Goal: Task Accomplishment & Management: Use online tool/utility

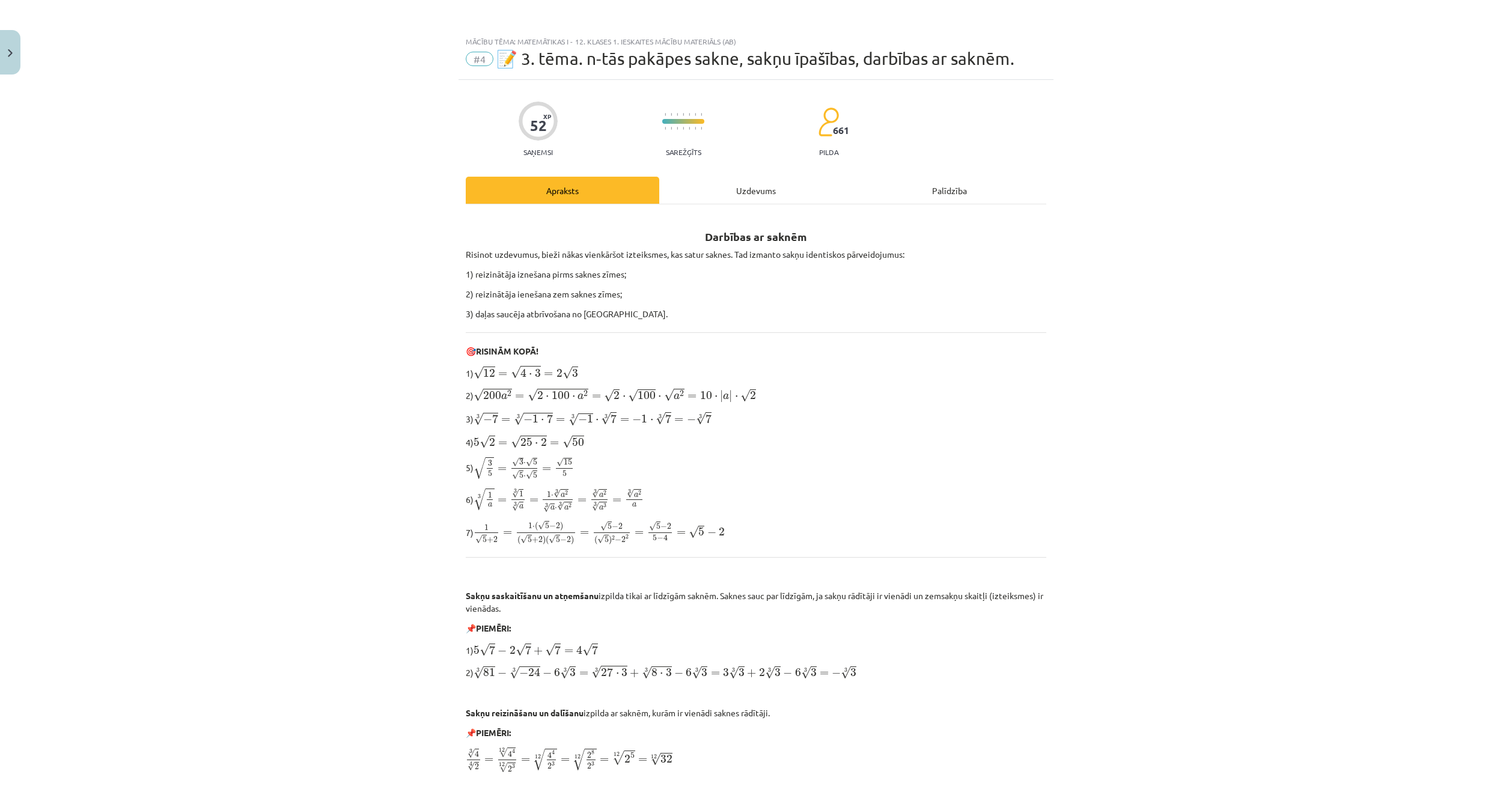
click at [716, 183] on div "Uzdevums" at bounding box center [756, 190] width 194 height 27
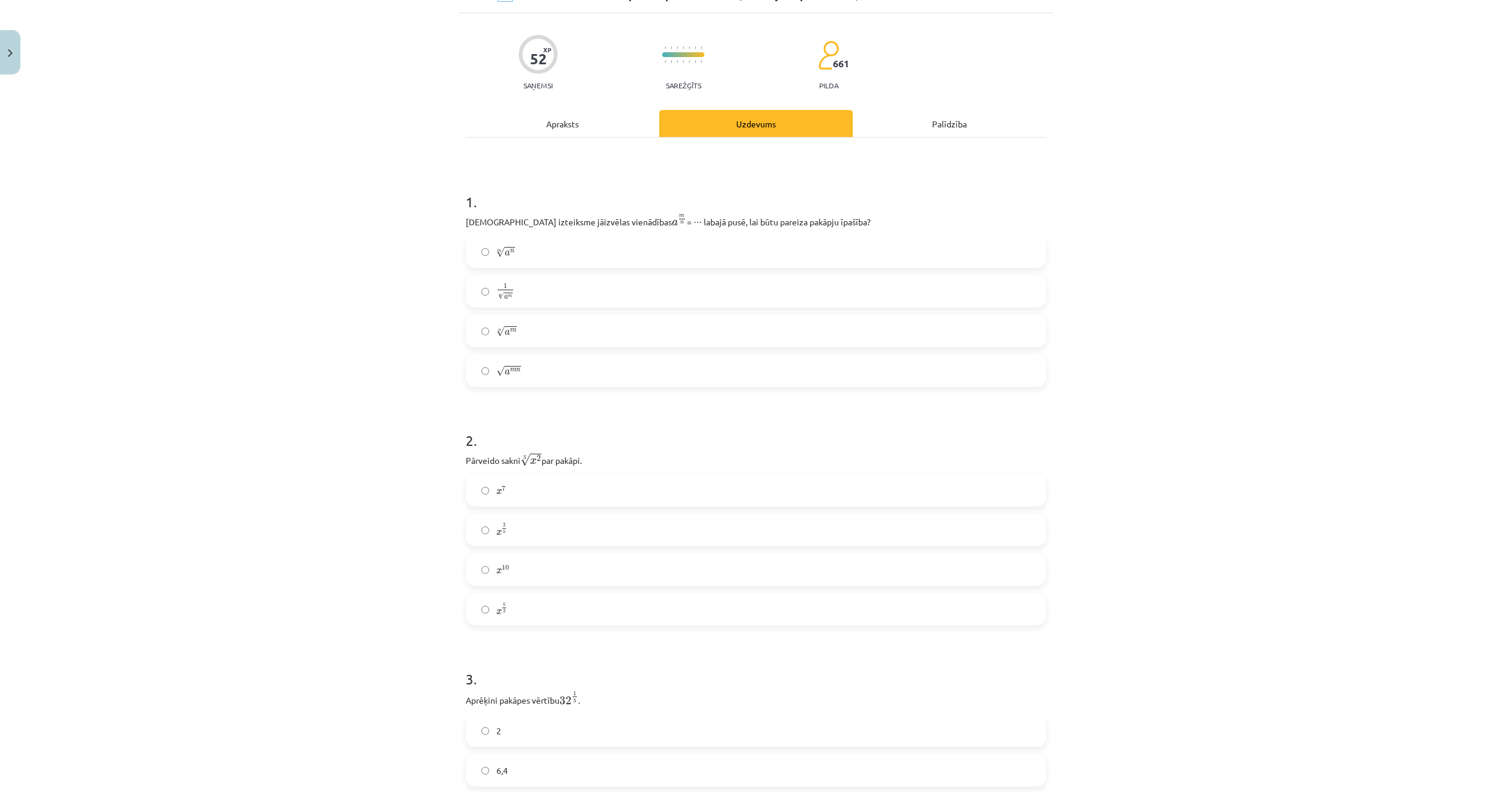
scroll to position [51, 0]
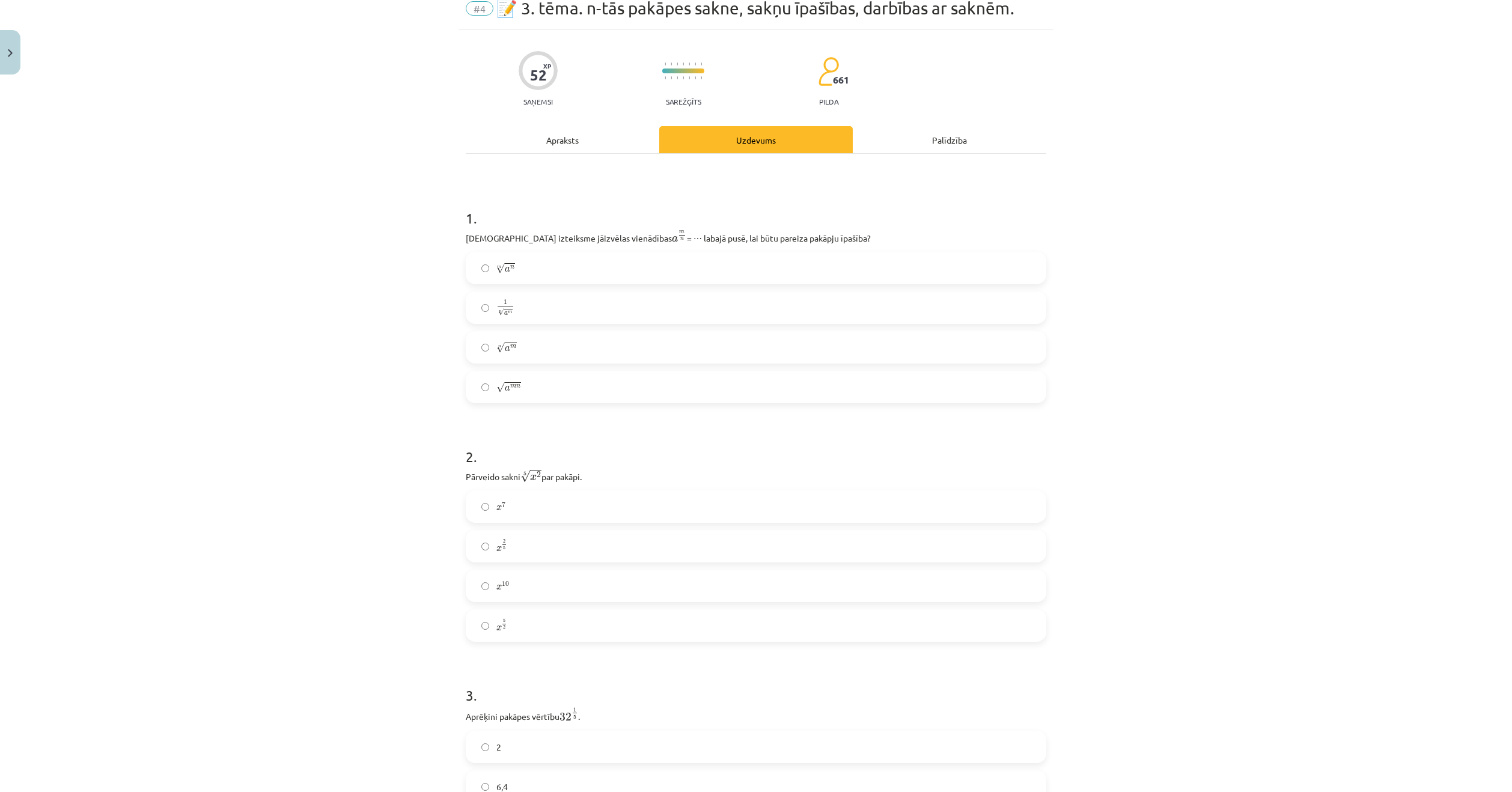
click at [581, 139] on div "Apraksts" at bounding box center [562, 140] width 194 height 27
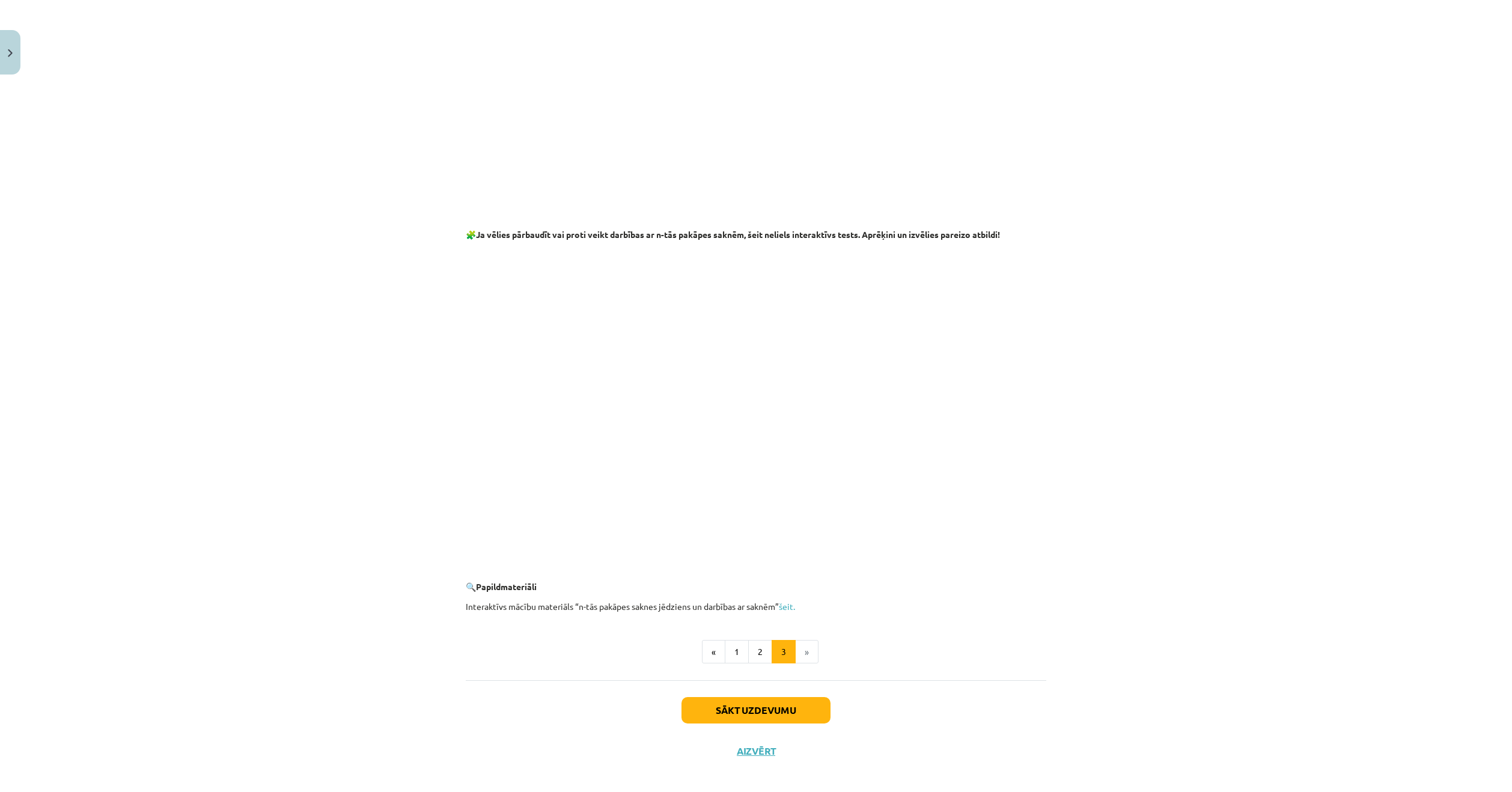
scroll to position [1829, 0]
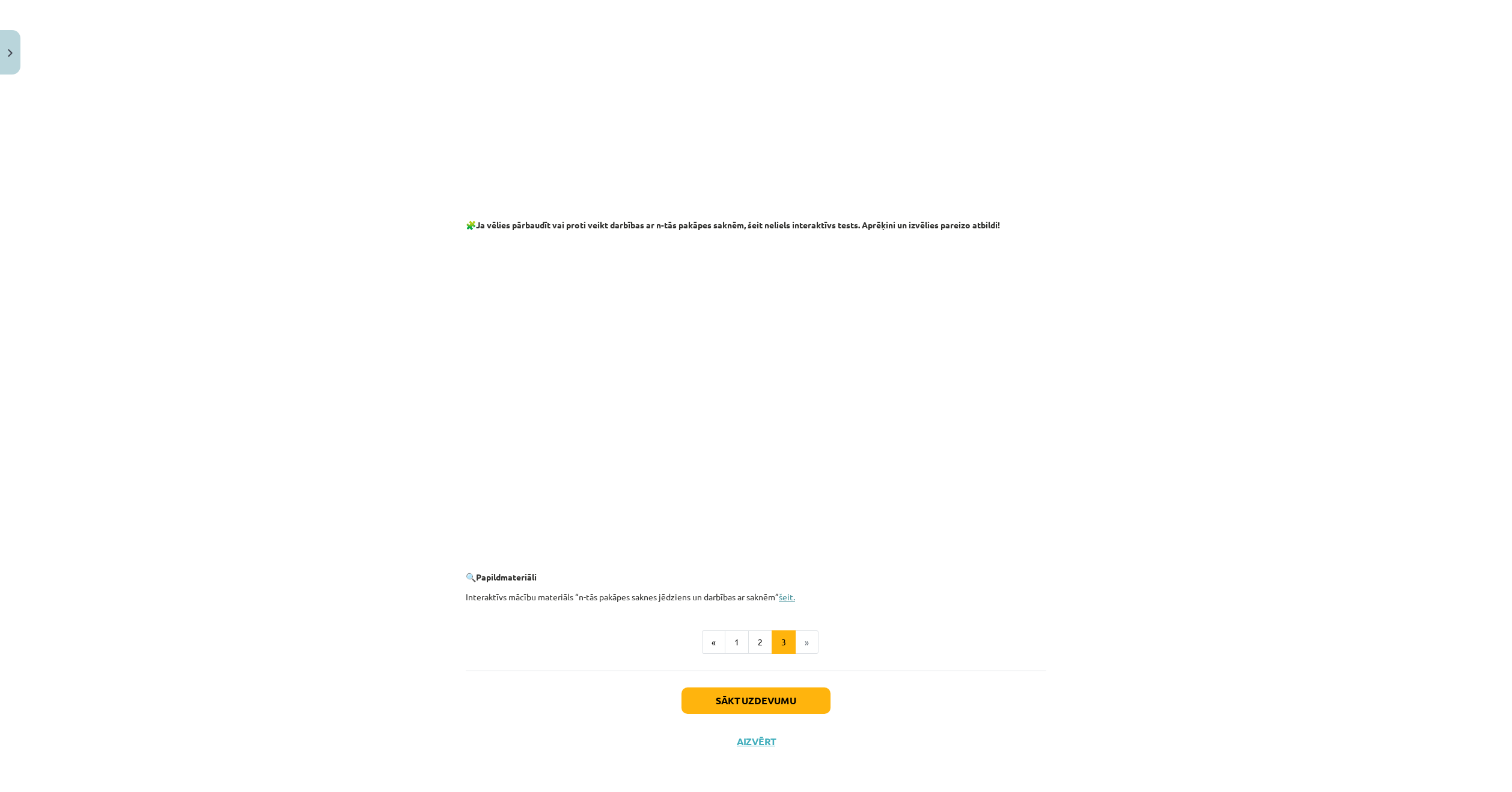
click at [782, 598] on link "šeit." at bounding box center [787, 597] width 16 height 11
click at [753, 647] on button "2" at bounding box center [760, 642] width 24 height 24
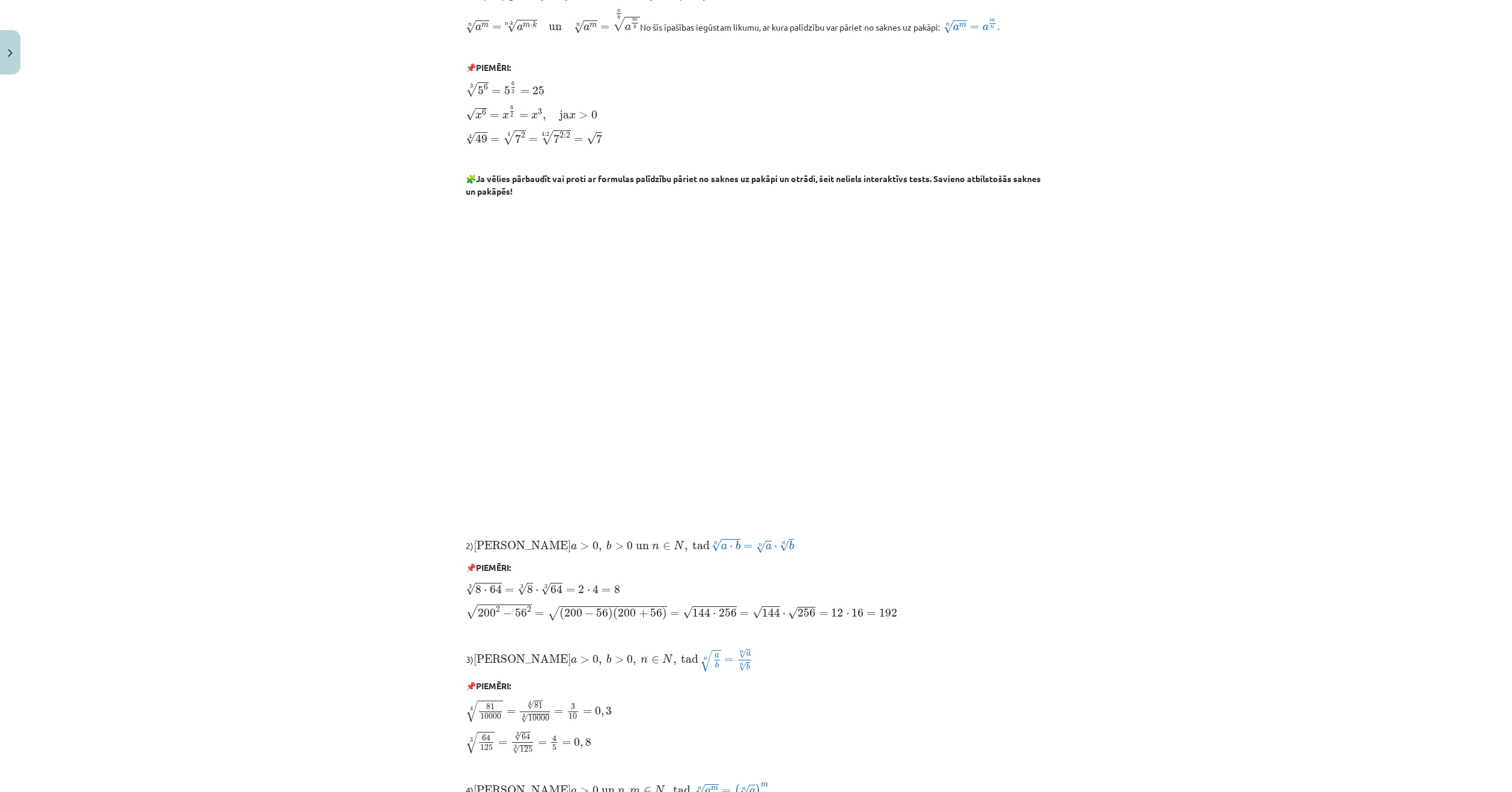
scroll to position [215, 0]
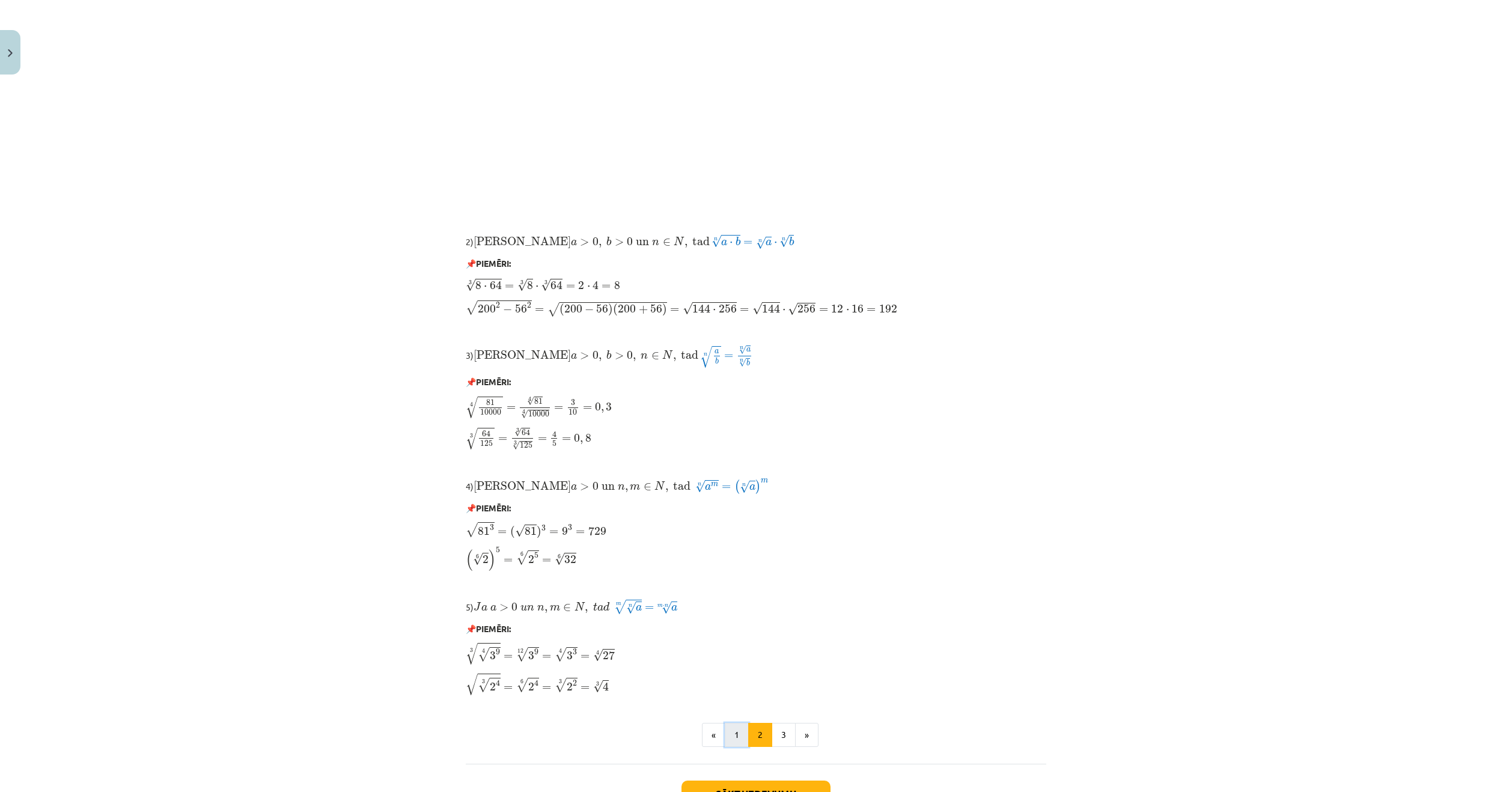
click at [727, 730] on button "1" at bounding box center [737, 735] width 24 height 24
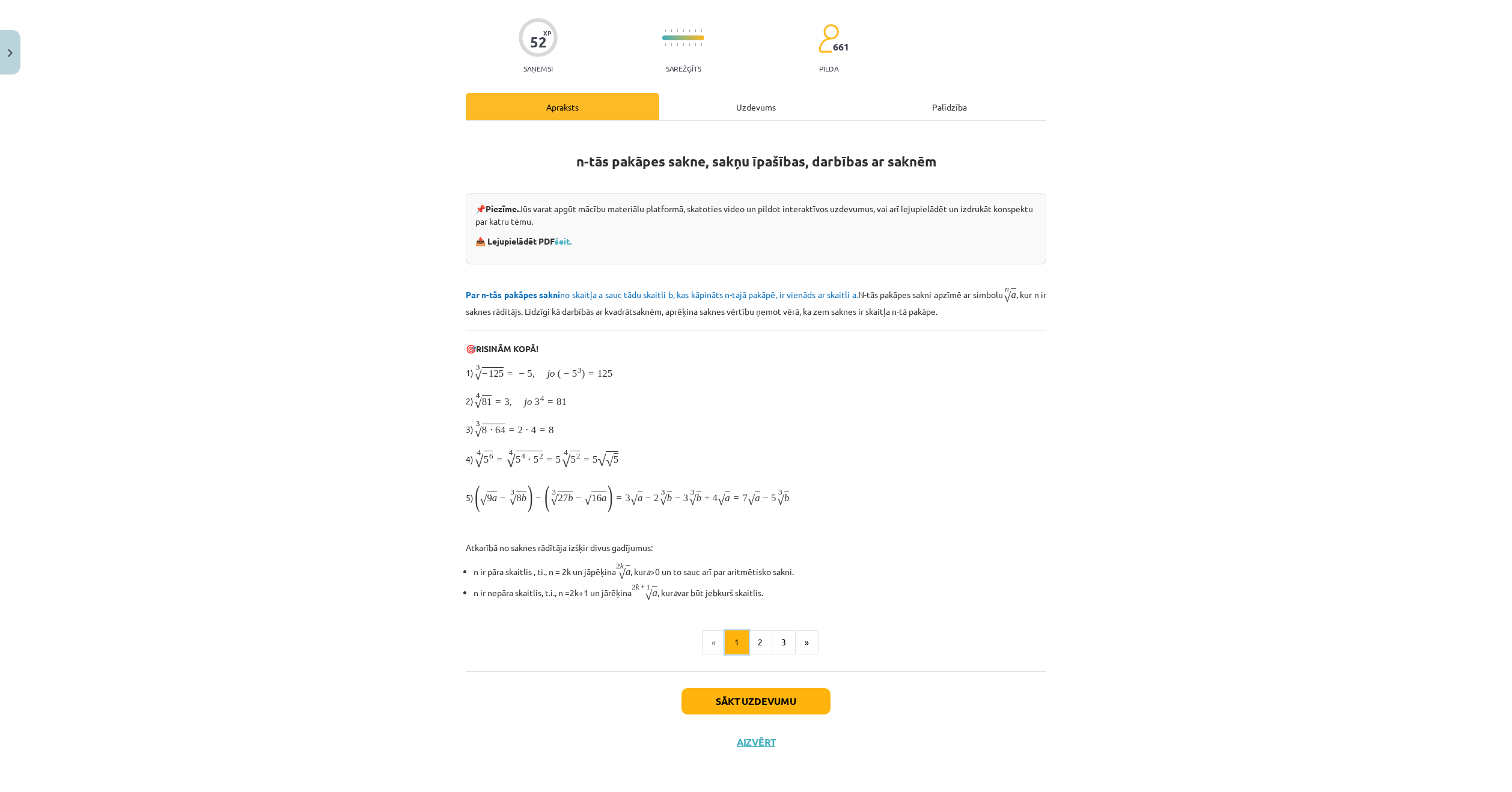
scroll to position [31, 0]
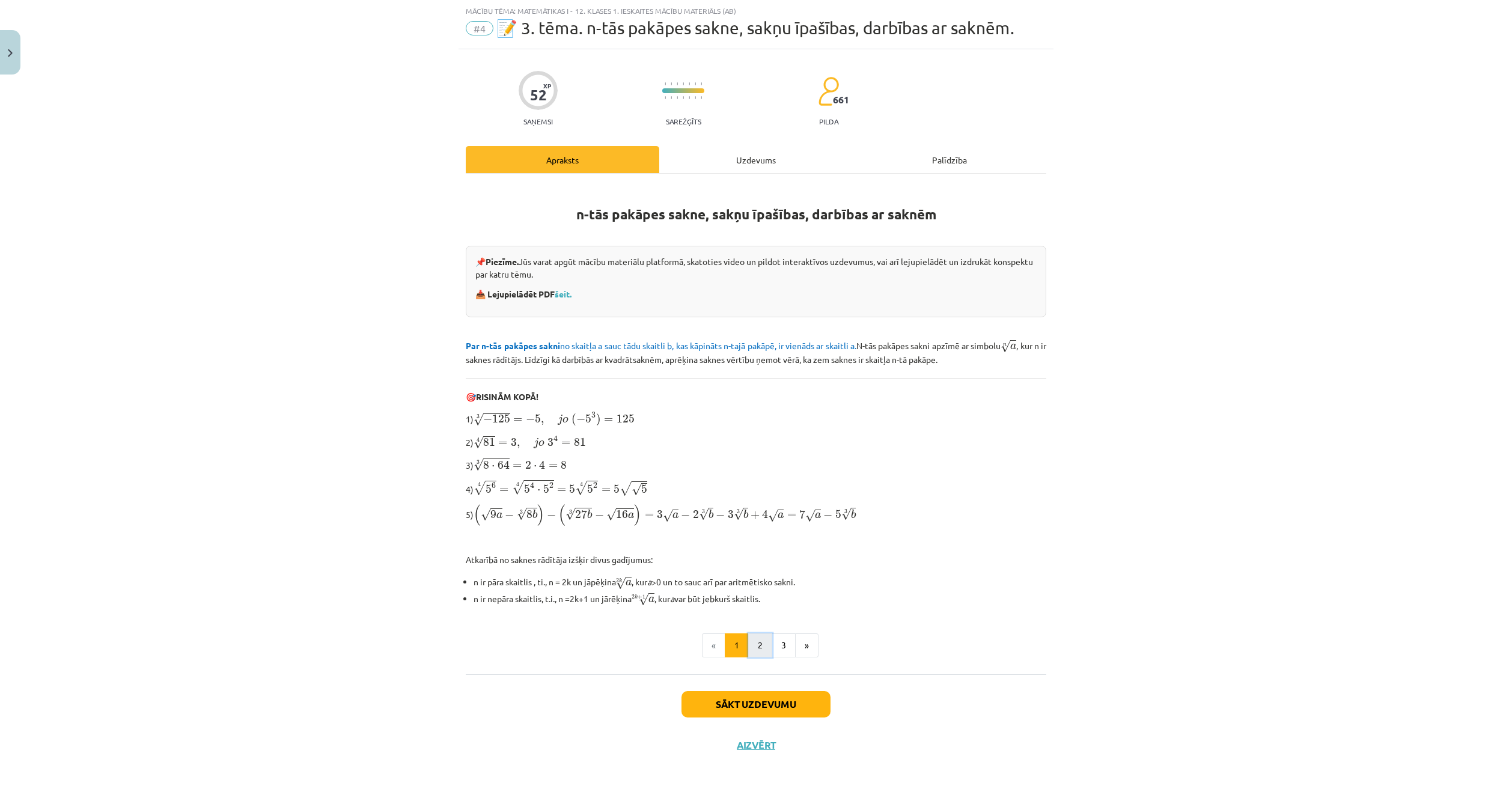
click at [756, 649] on button "2" at bounding box center [760, 645] width 24 height 24
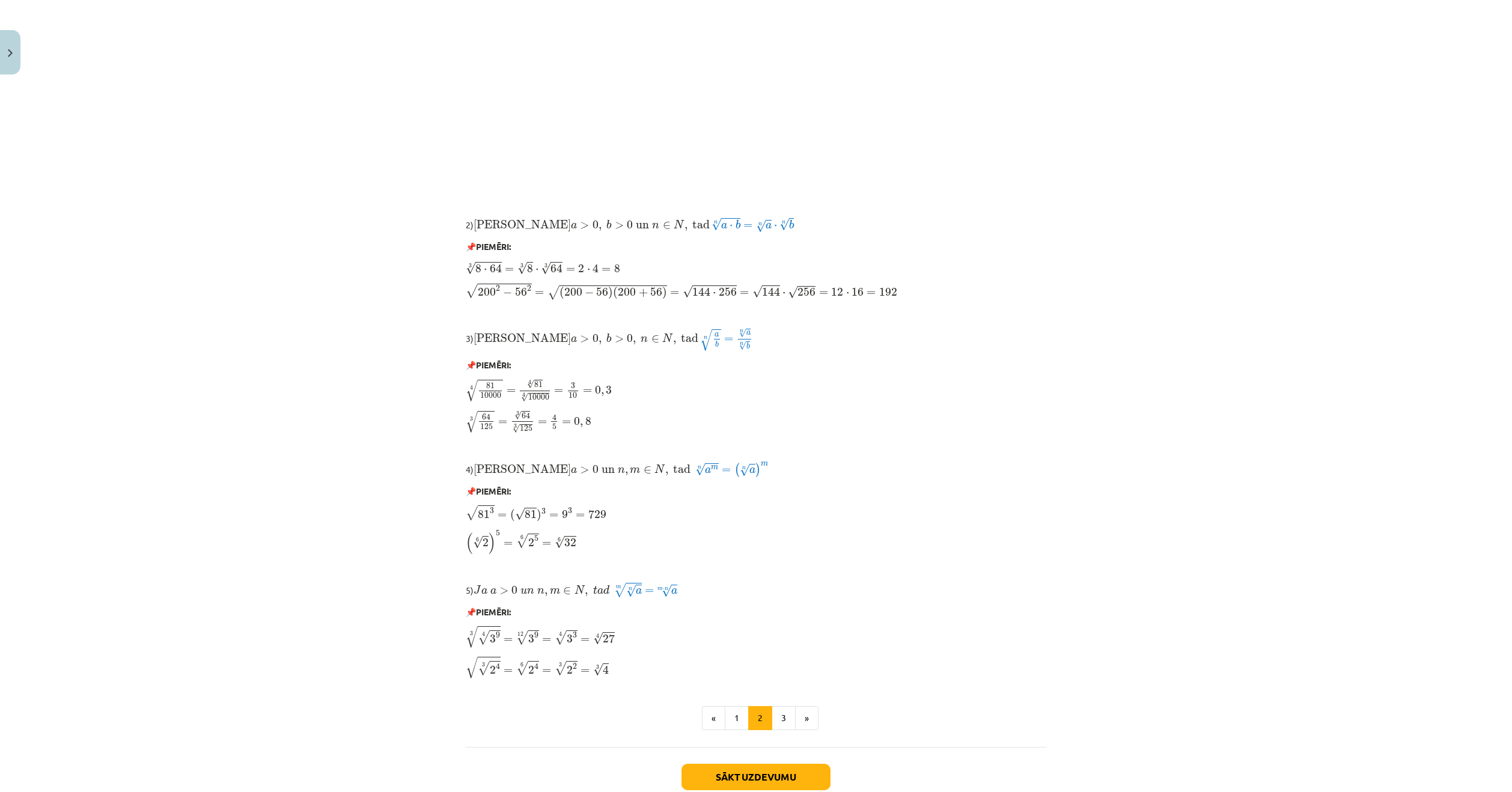
scroll to position [631, 0]
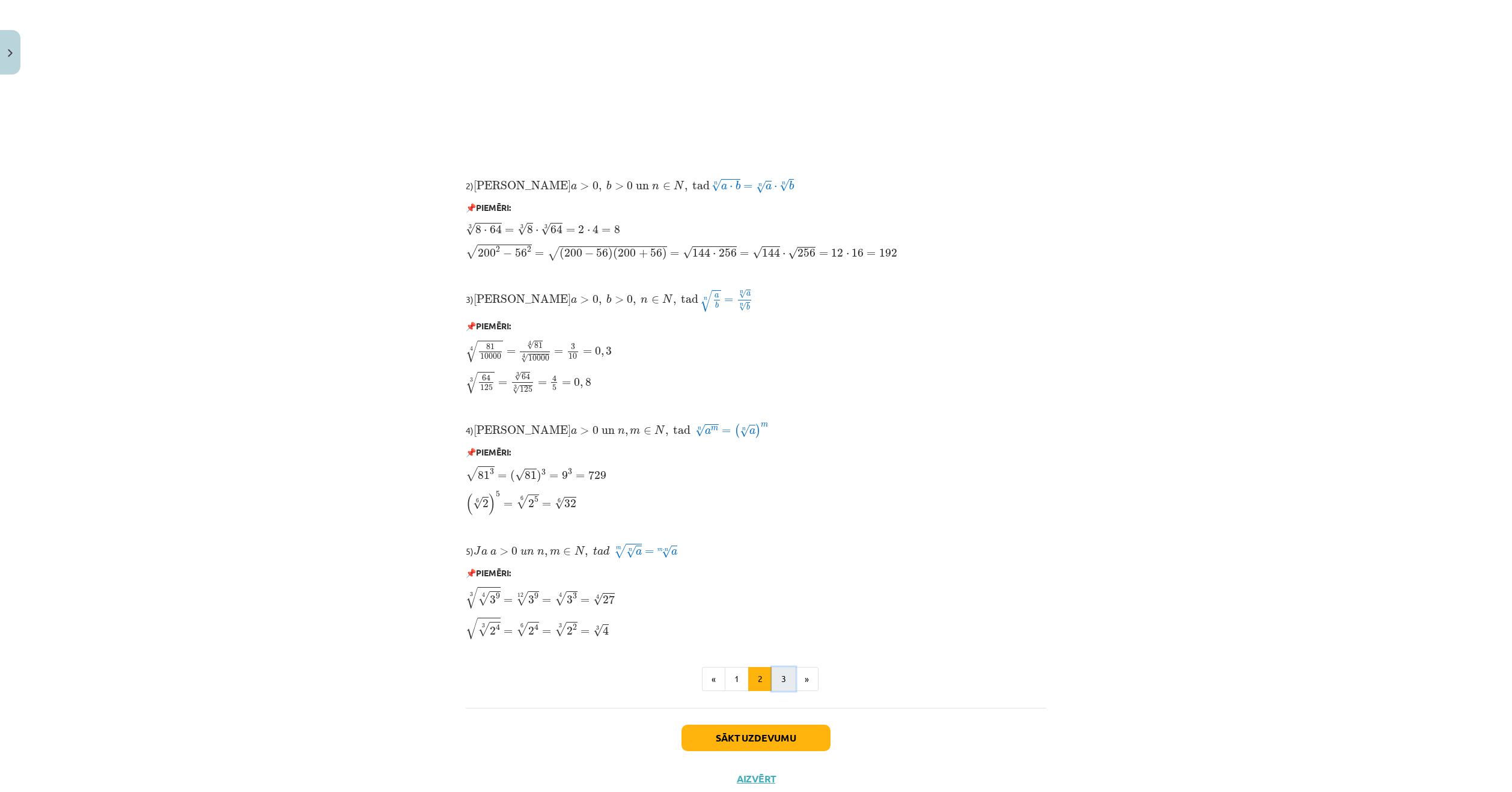
click at [775, 673] on button "3" at bounding box center [784, 679] width 24 height 24
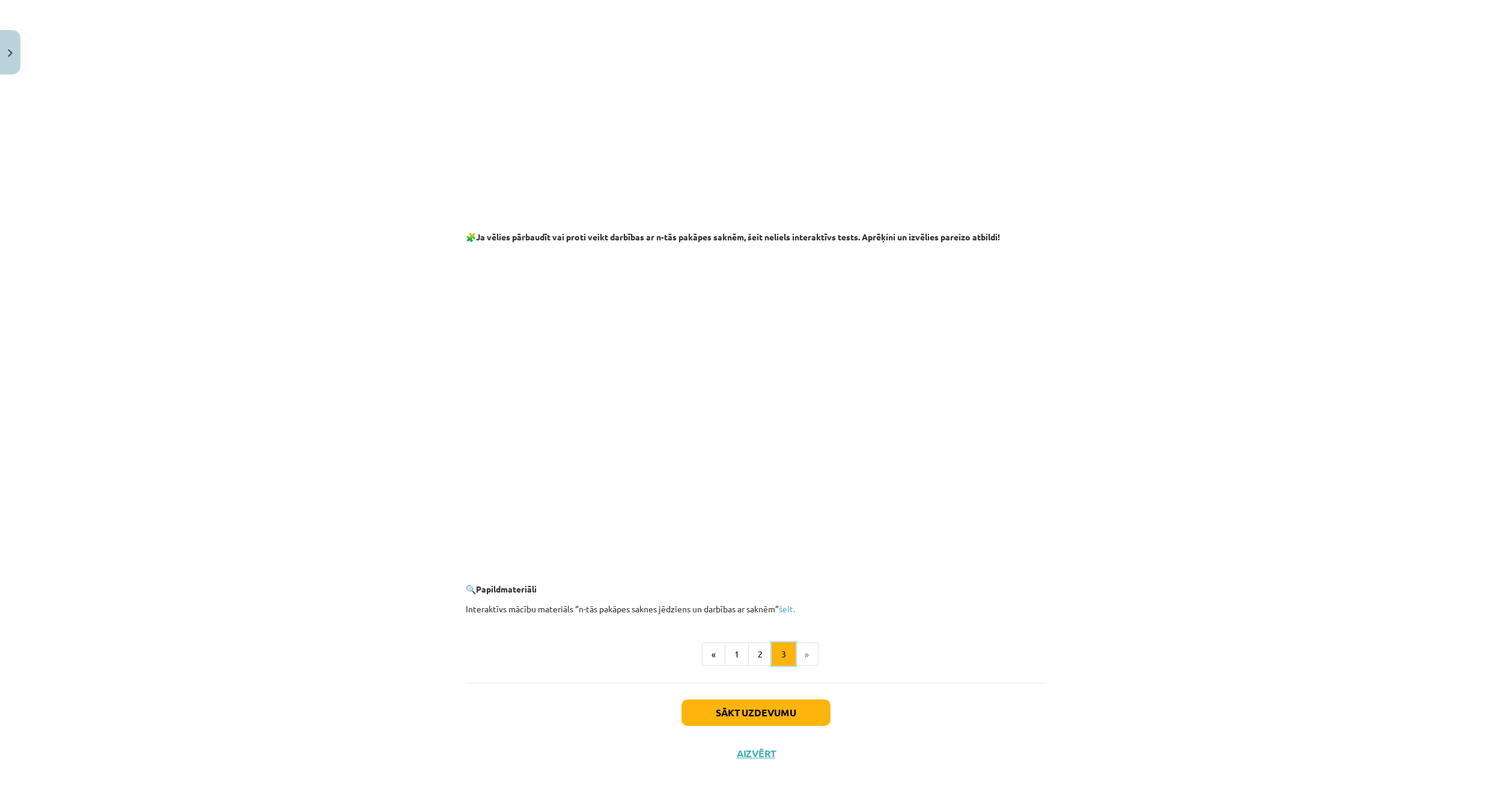
scroll to position [1829, 0]
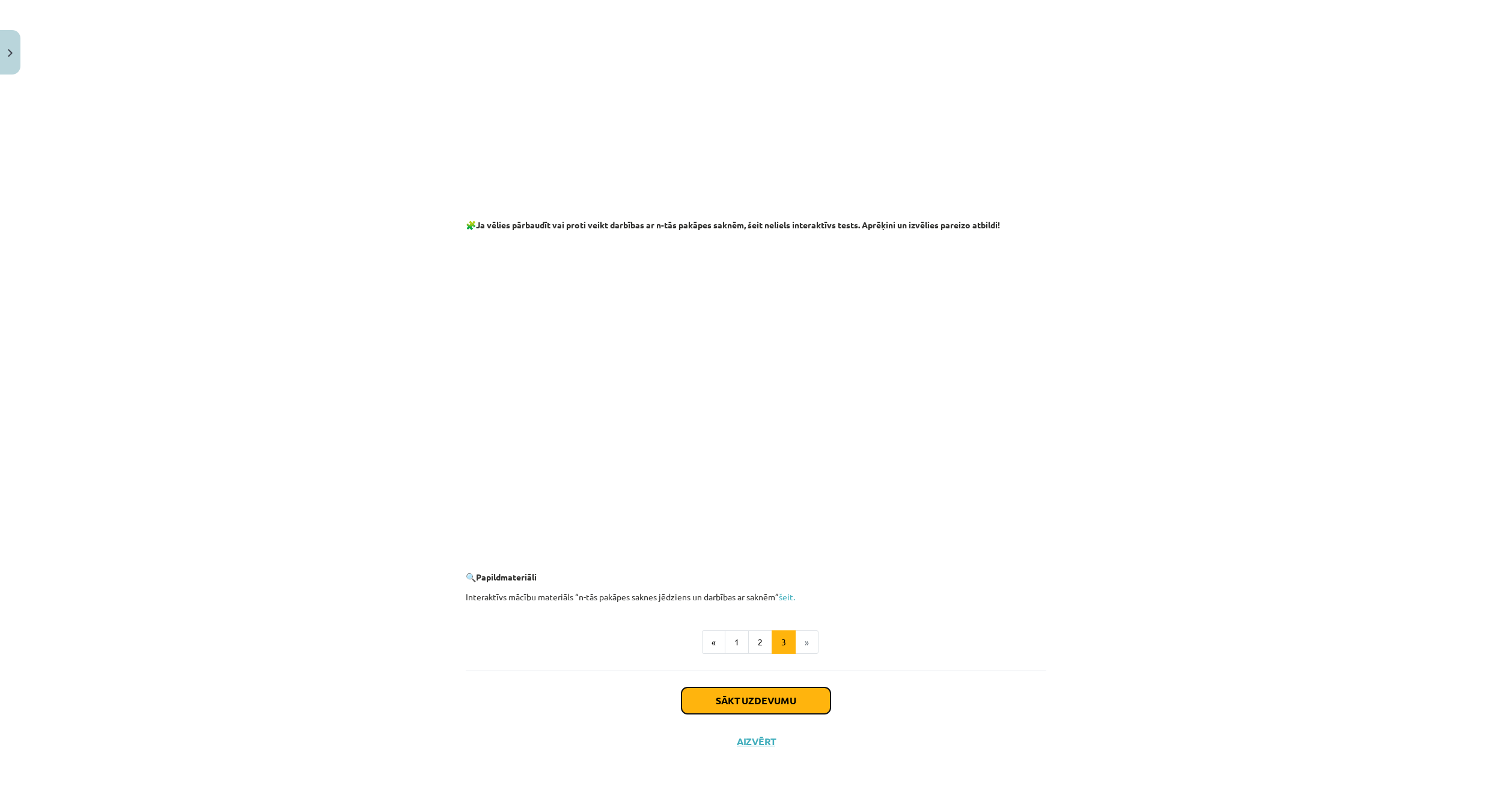
click at [786, 694] on button "Sākt uzdevumu" at bounding box center [756, 701] width 149 height 26
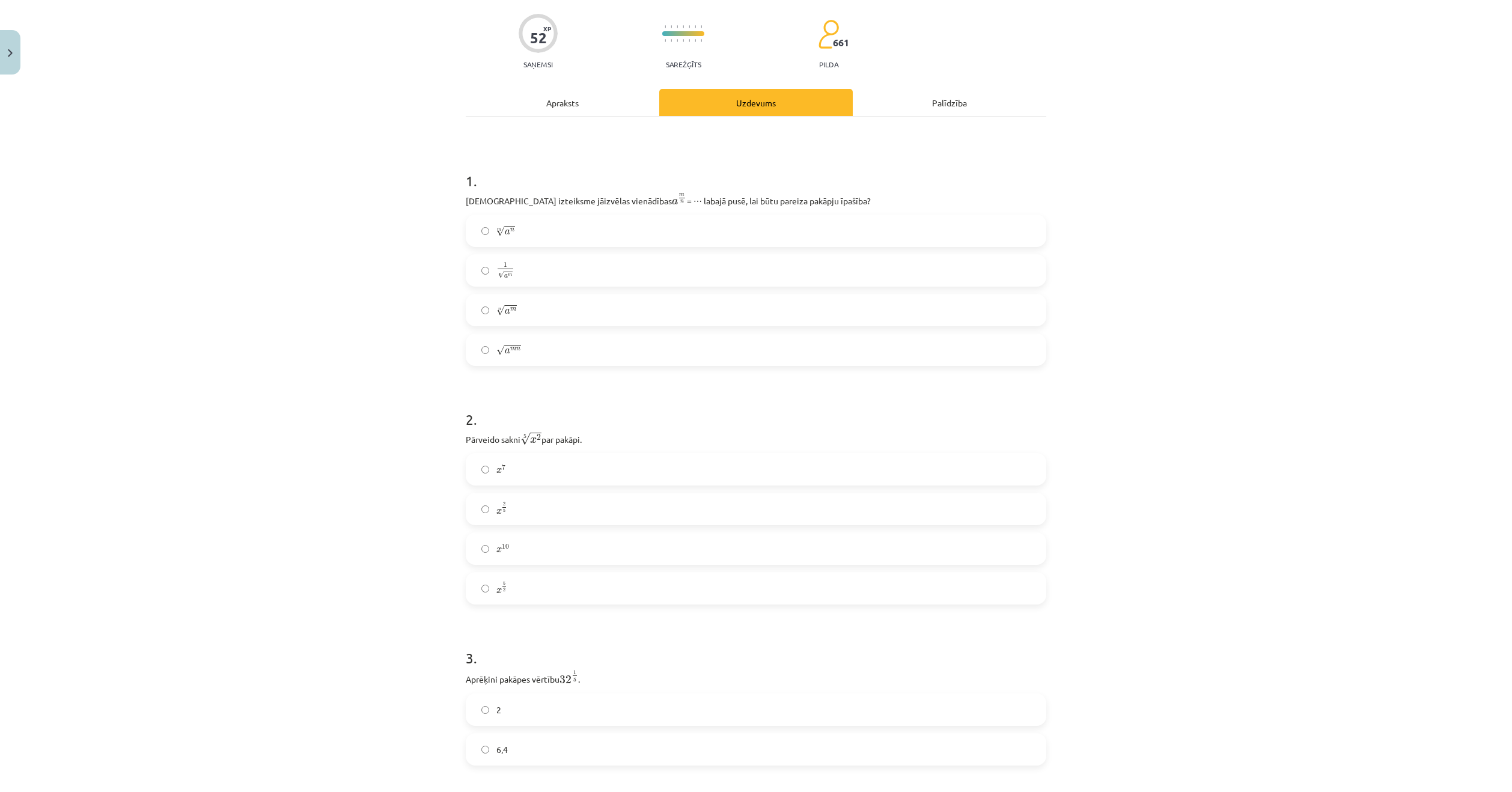
scroll to position [30, 0]
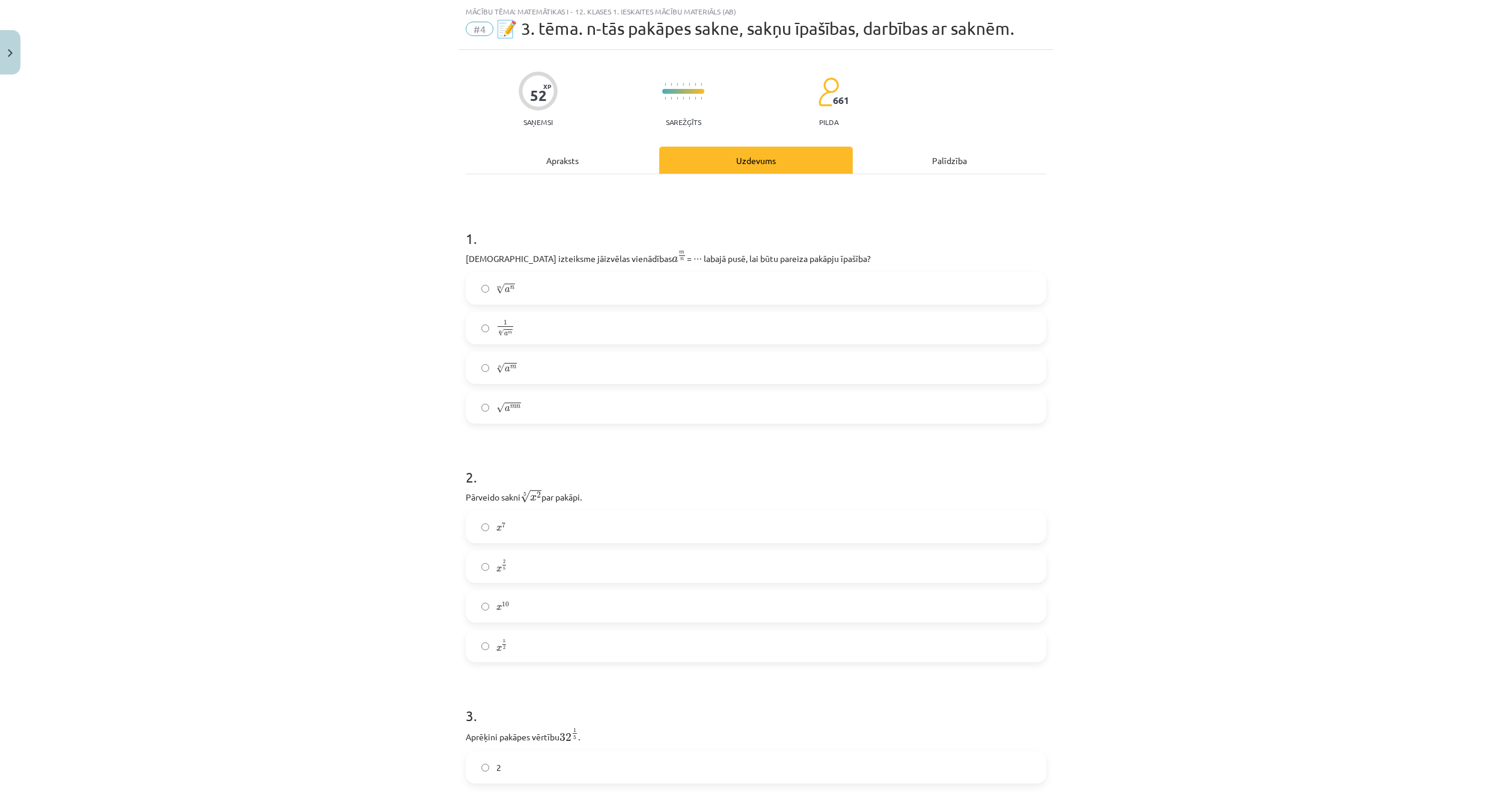
click at [603, 293] on label "m √ a n a n m" at bounding box center [755, 289] width 578 height 30
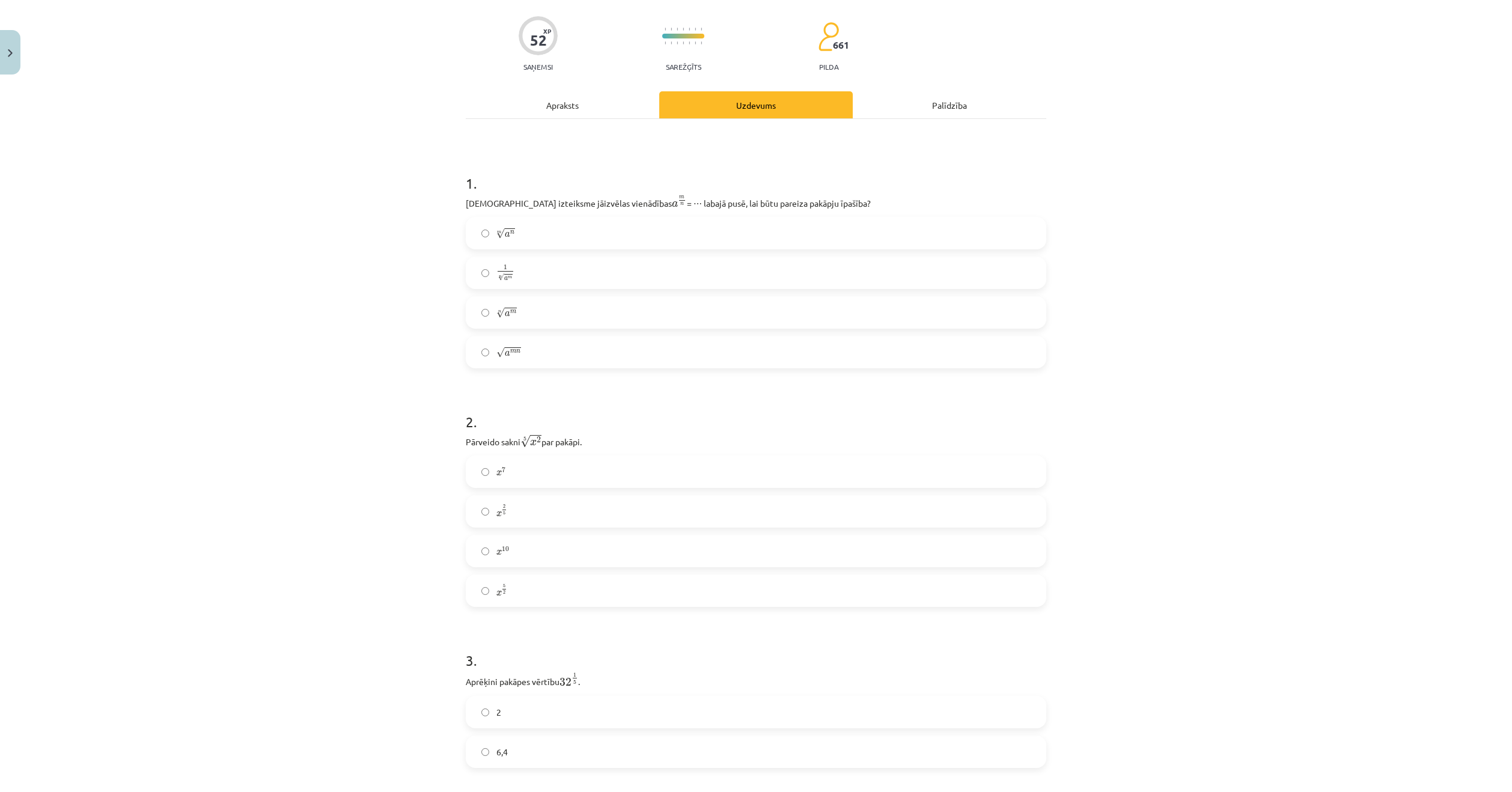
scroll to position [90, 0]
click at [549, 583] on label "x 5 2 x 5 2" at bounding box center [755, 586] width 578 height 30
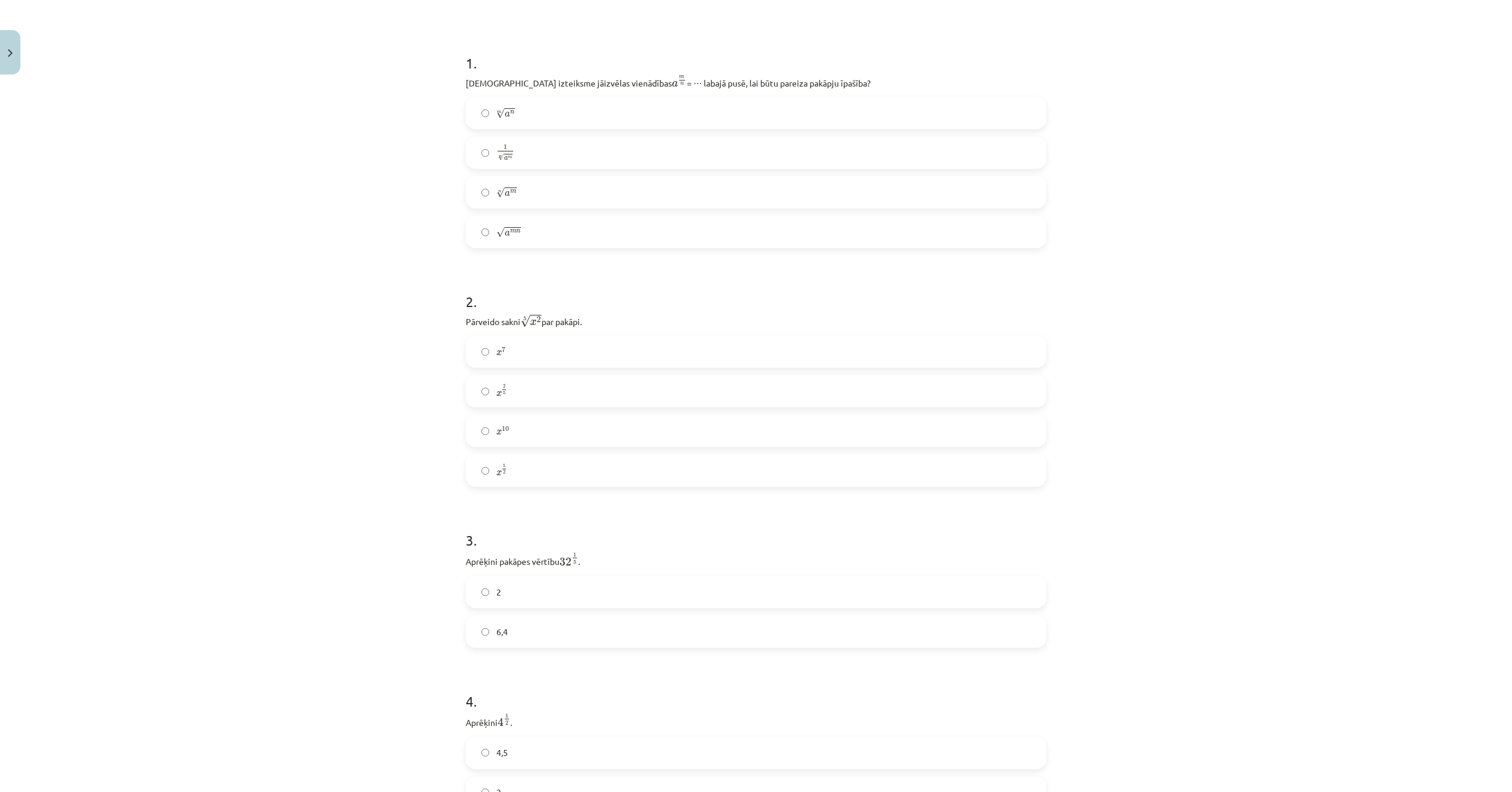
scroll to position [210, 0]
click at [508, 464] on label "x 5 2 x 5 2" at bounding box center [755, 465] width 578 height 30
click at [494, 334] on label "2" at bounding box center [755, 347] width 578 height 30
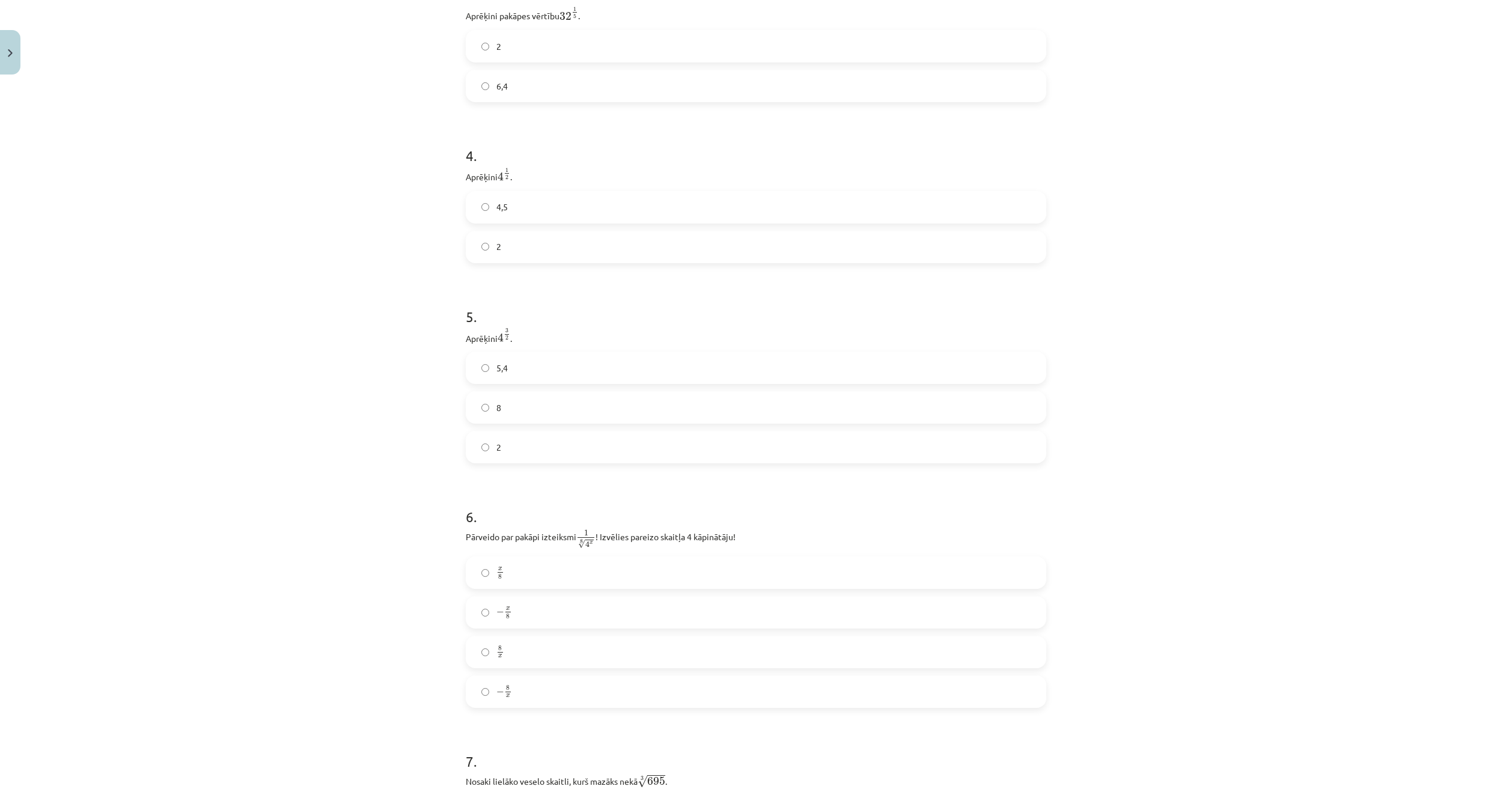
click at [499, 257] on label "2" at bounding box center [755, 247] width 578 height 30
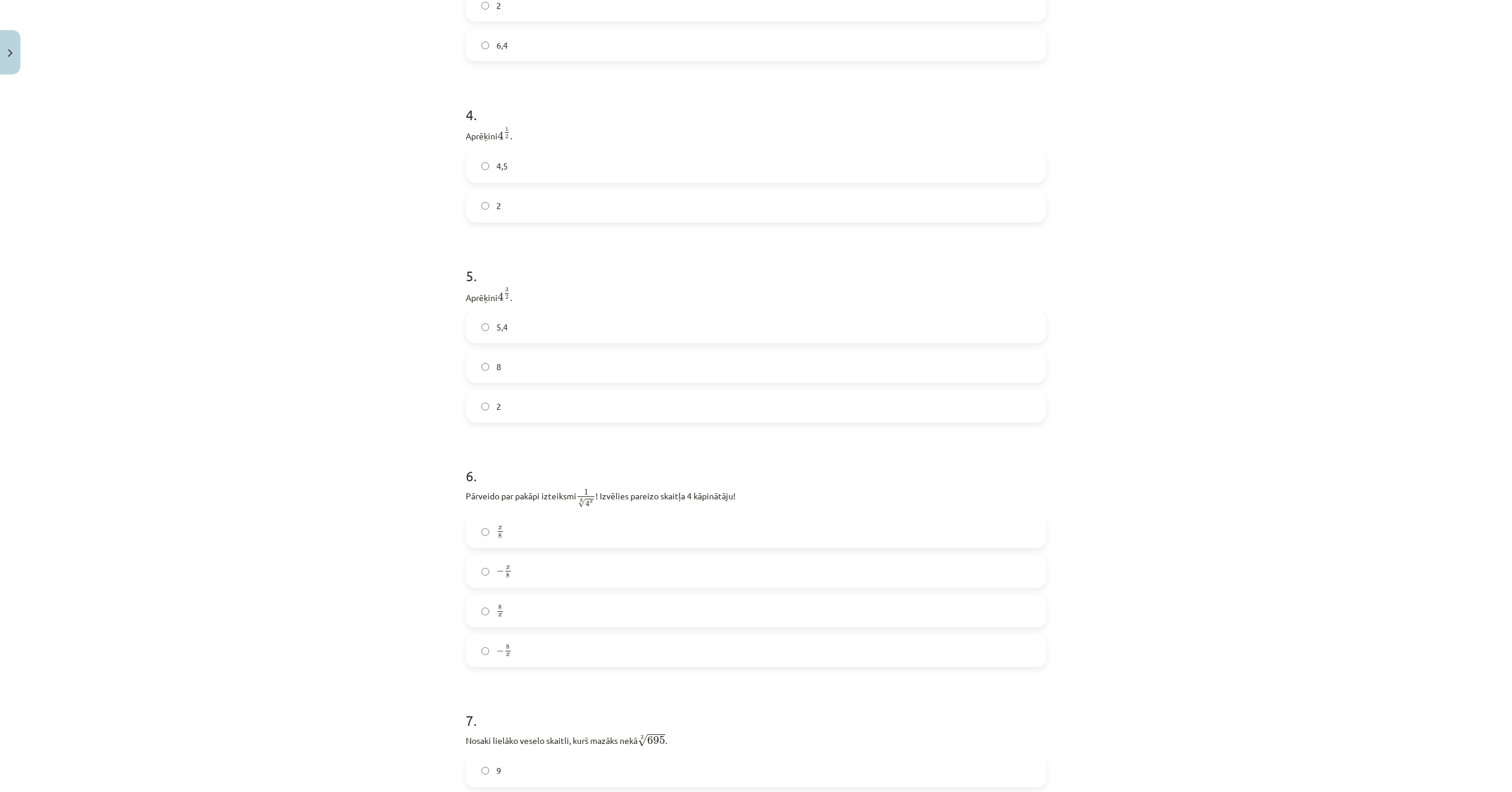
scroll to position [811, 0]
click at [520, 313] on label "5,4" at bounding box center [755, 308] width 578 height 30
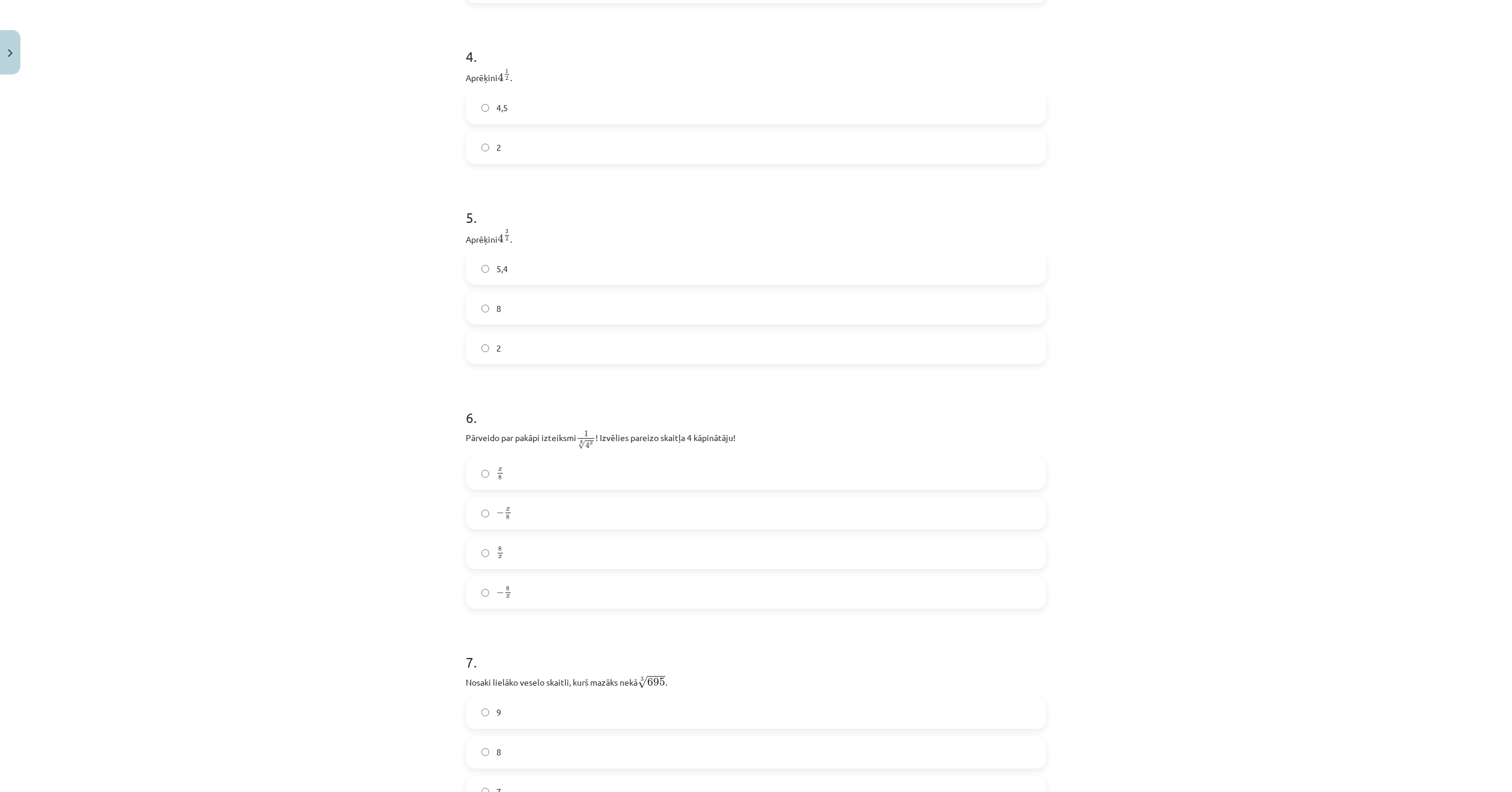
scroll to position [1052, 0]
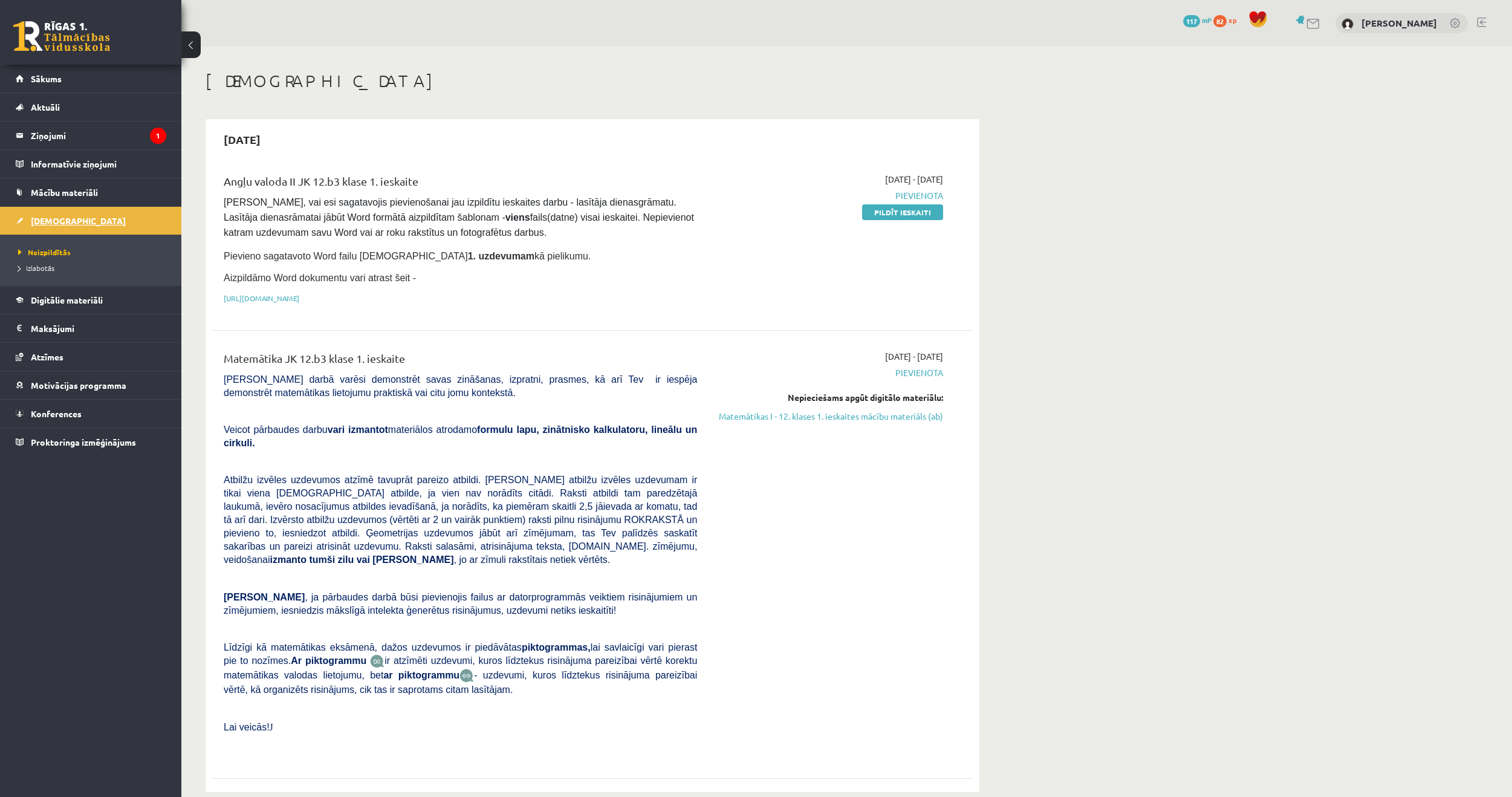
click at [53, 212] on link "[DEMOGRAPHIC_DATA]" at bounding box center [91, 221] width 151 height 28
click at [828, 411] on link "Matemātikas I - 12. klases 1. ieskaites mācību materiāls (ab)" at bounding box center [829, 416] width 228 height 13
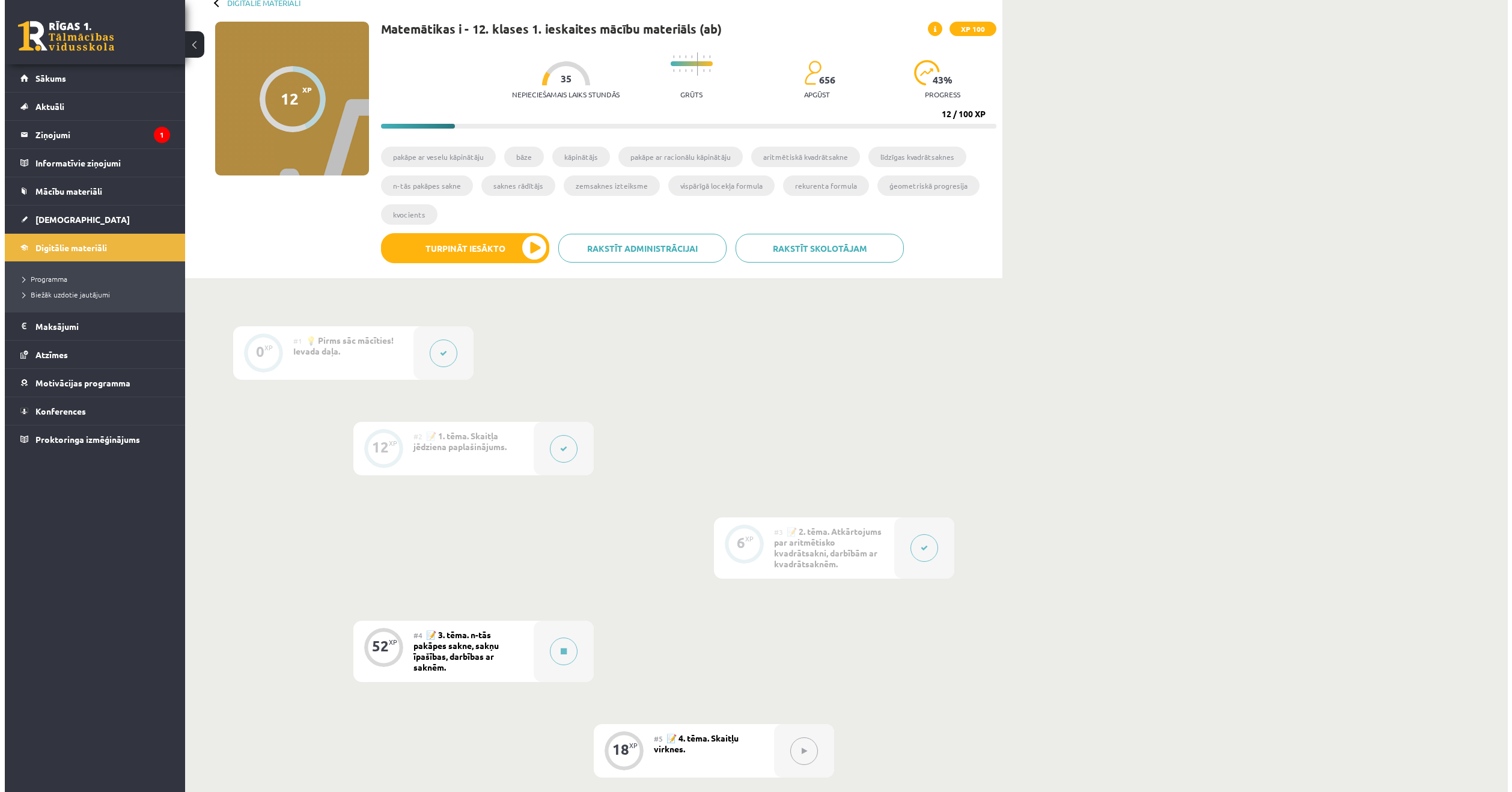
scroll to position [60, 0]
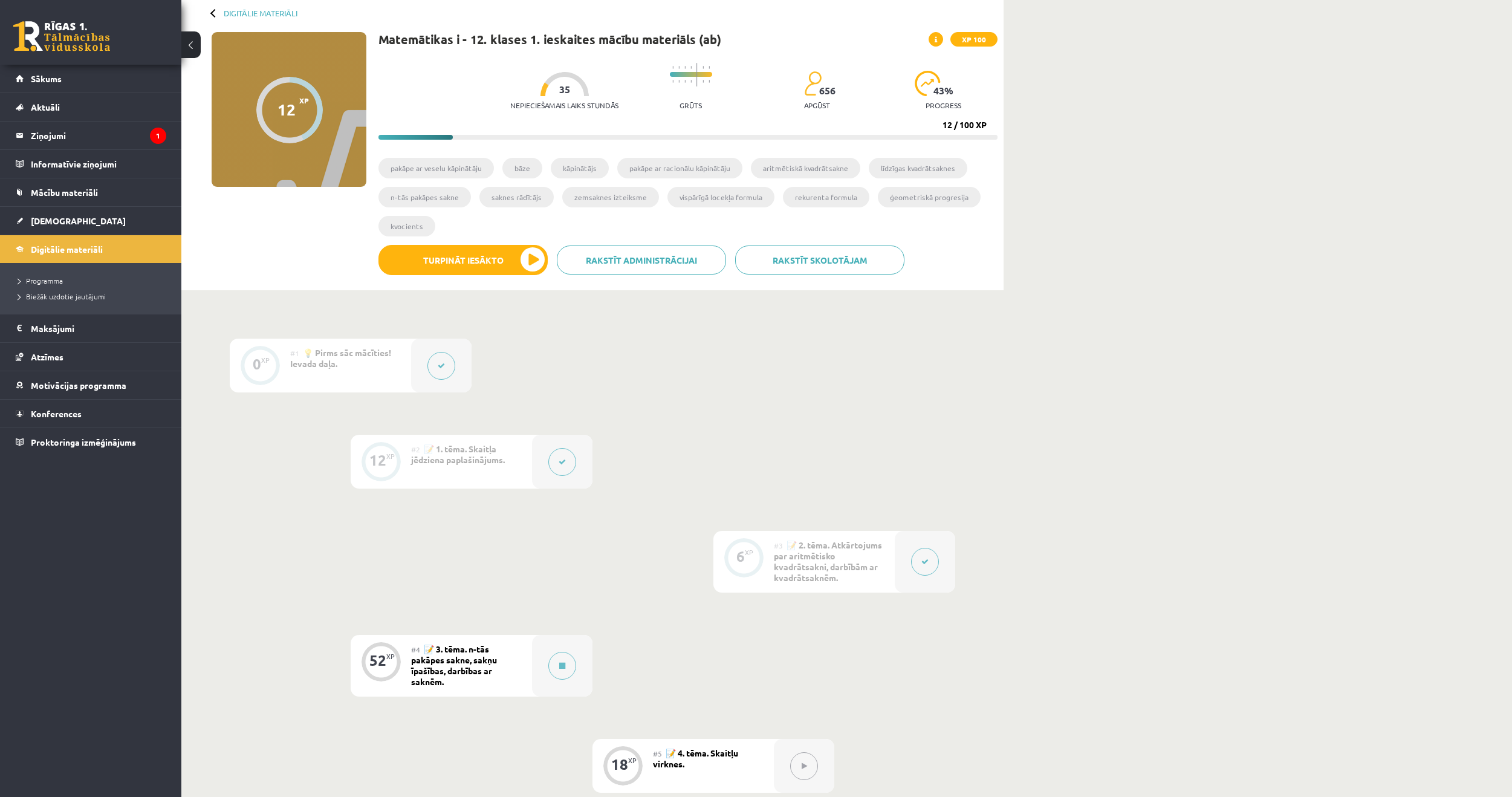
click at [479, 664] on div "#4 📝 3. tēma. n-tās pakāpes sakne, sakņu īpašības, darbības ar saknēm." at bounding box center [472, 666] width 121 height 62
click at [448, 251] on button "Turpināt iesākto" at bounding box center [463, 260] width 169 height 30
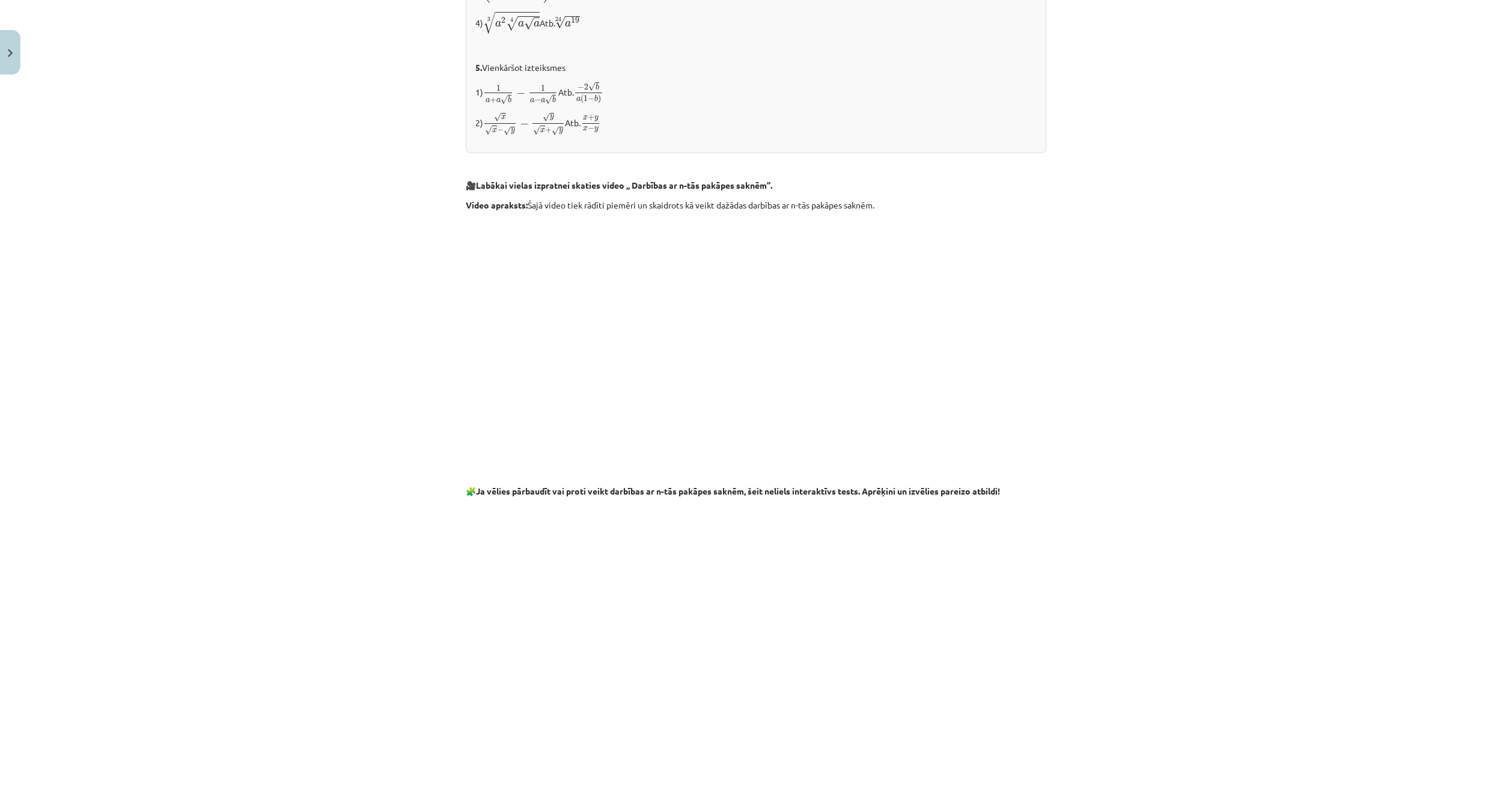
scroll to position [1829, 0]
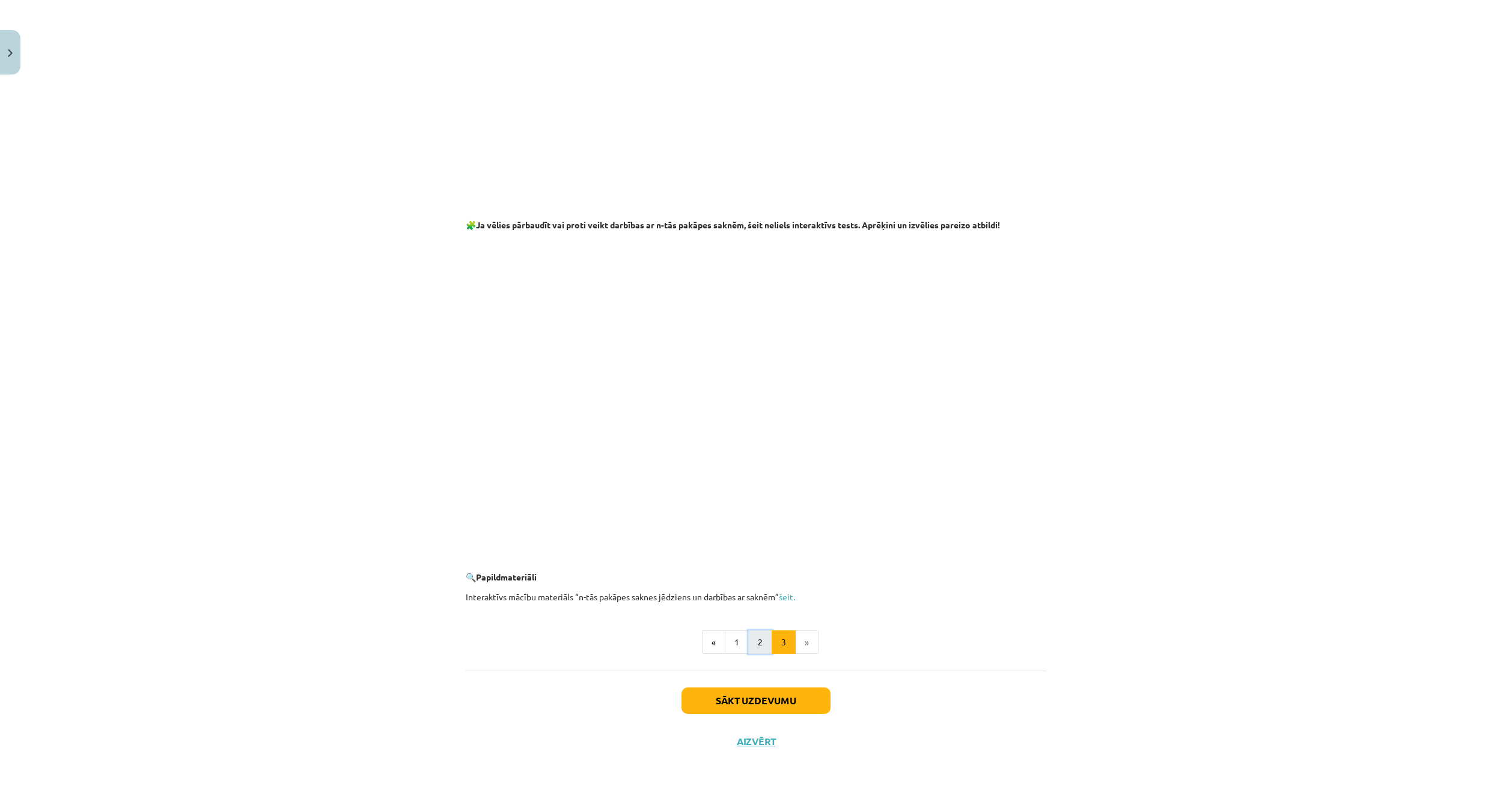
click at [751, 633] on button "2" at bounding box center [760, 642] width 24 height 24
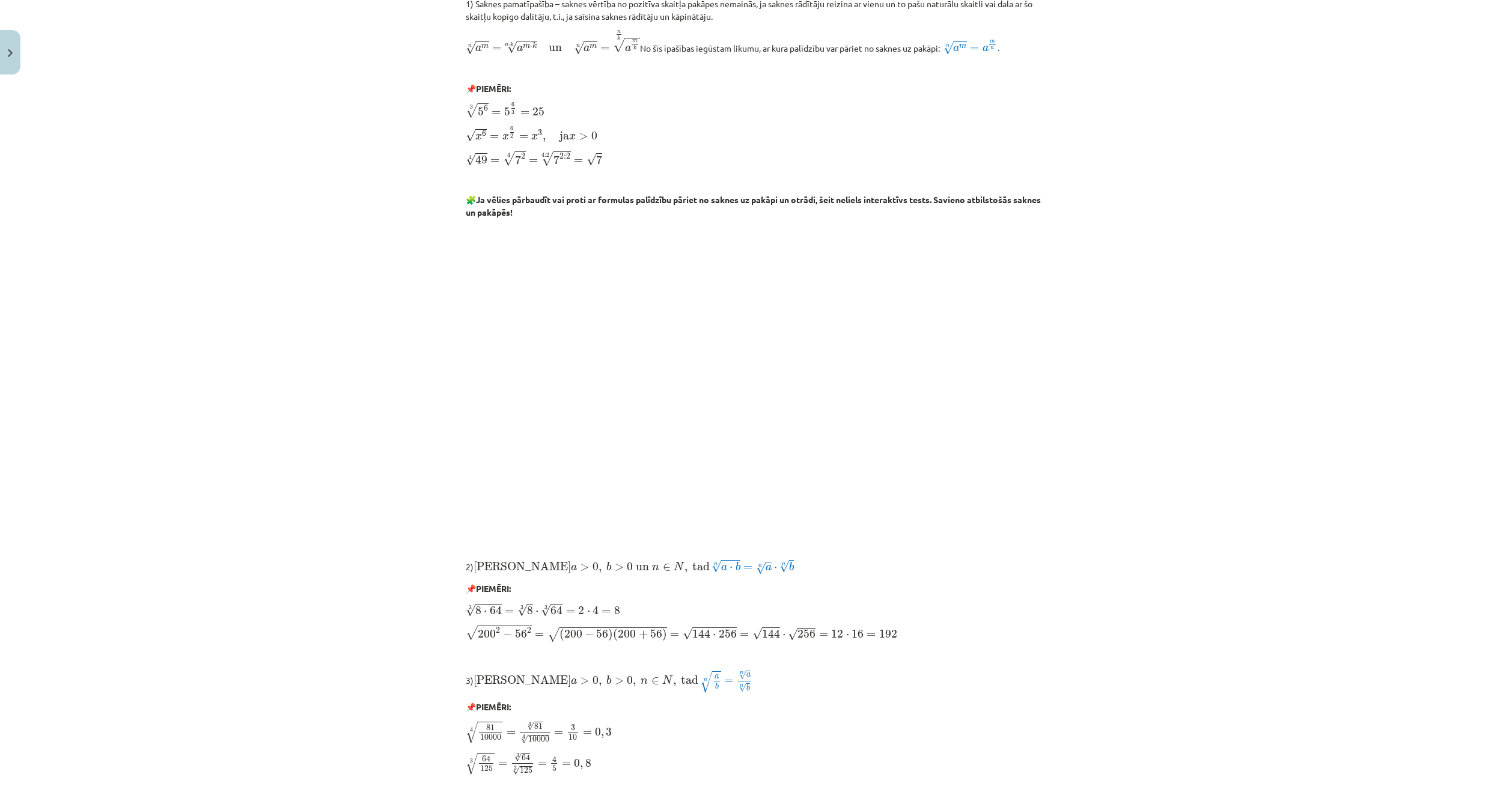
scroll to position [361, 0]
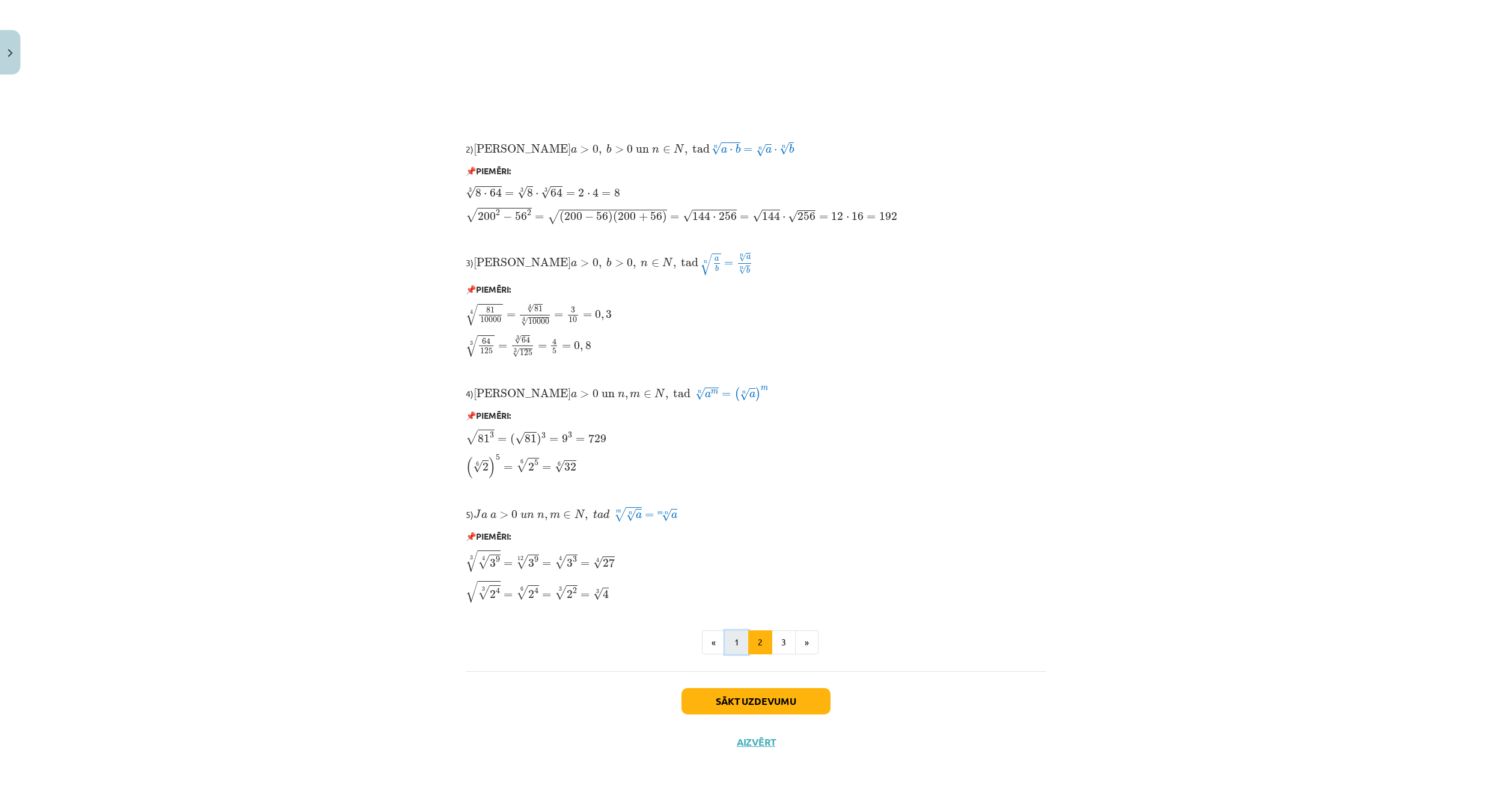
click at [731, 645] on button "1" at bounding box center [737, 642] width 24 height 24
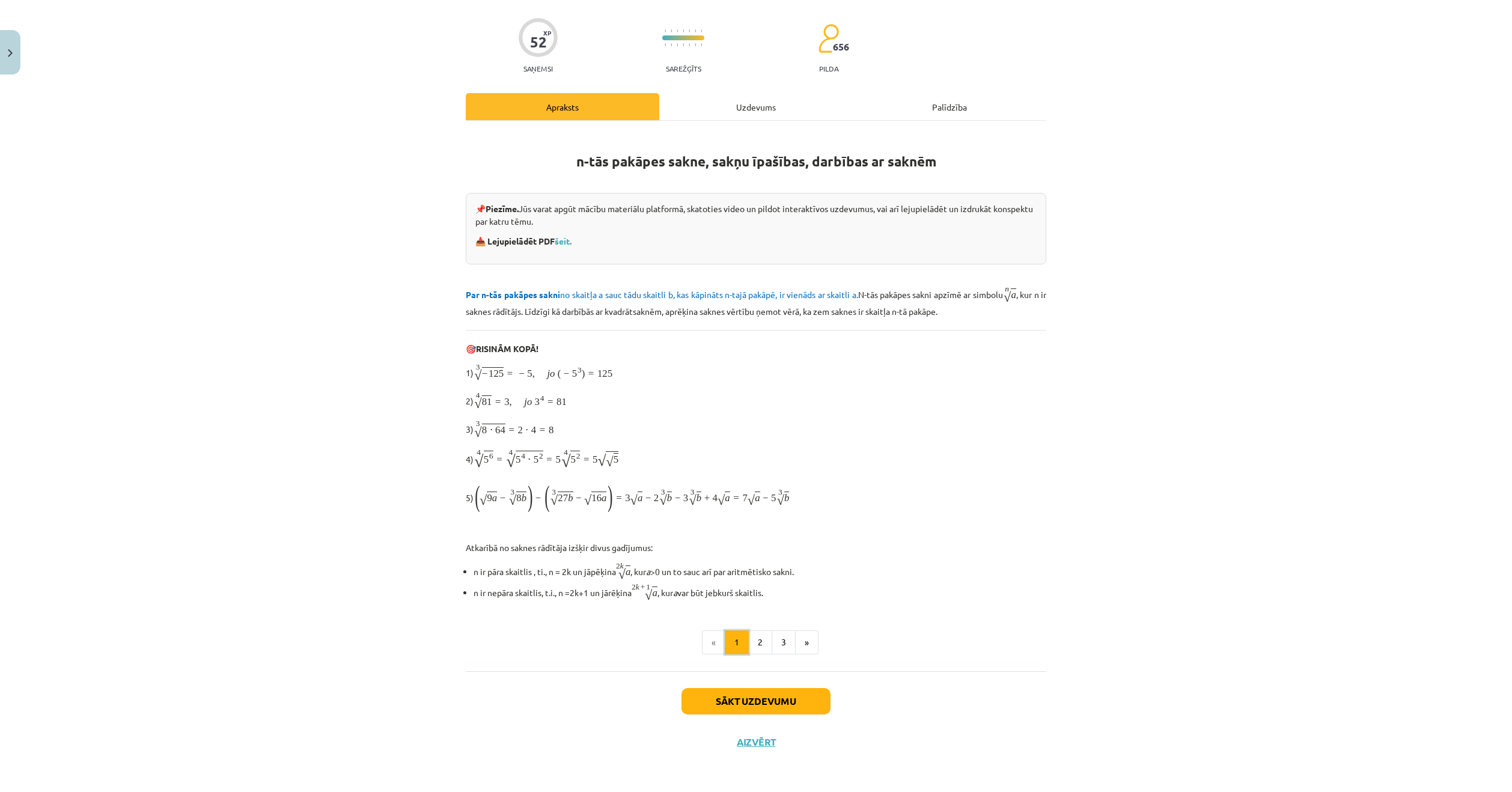
scroll to position [31, 0]
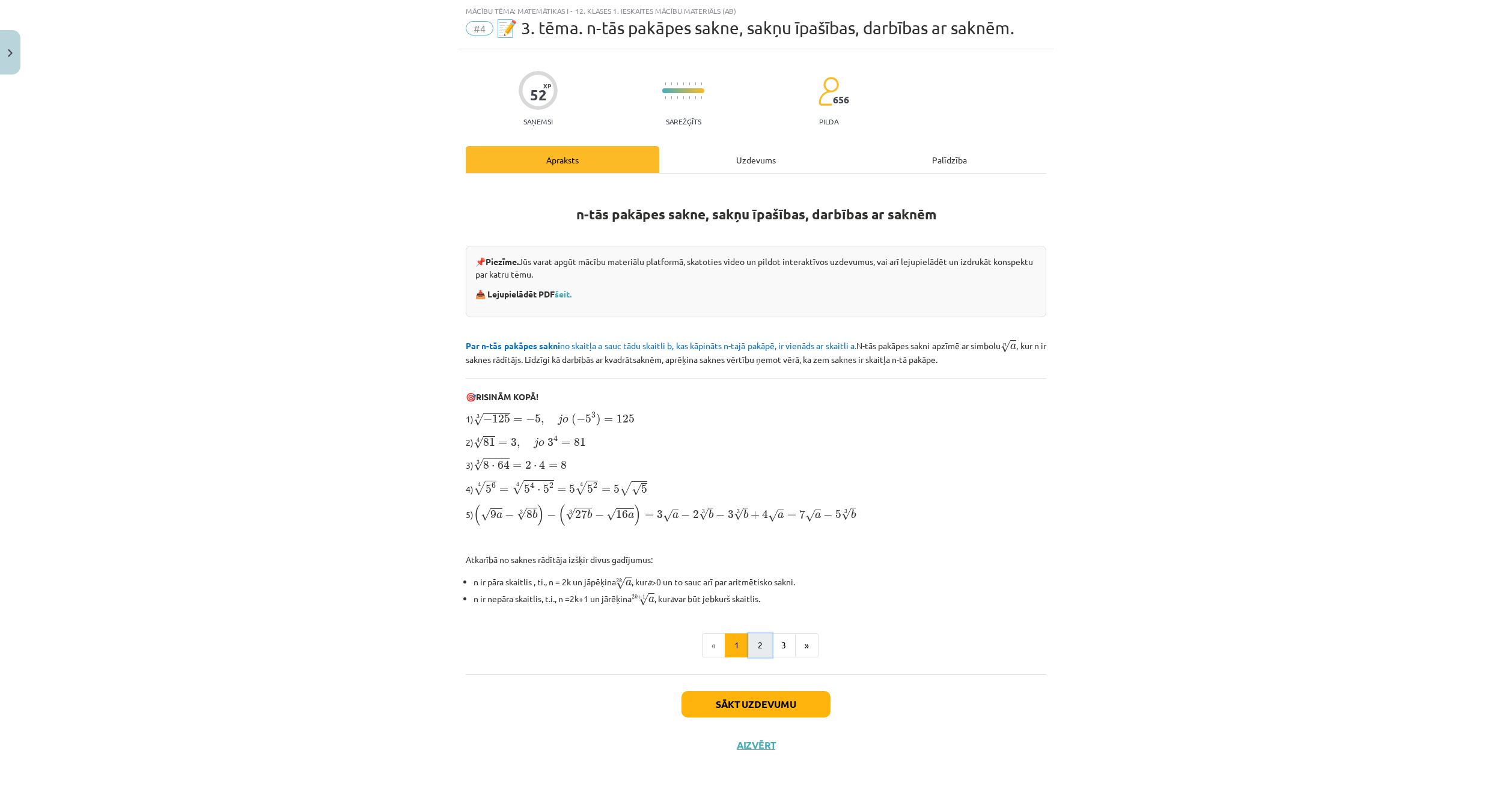
click at [755, 636] on button "2" at bounding box center [760, 645] width 24 height 24
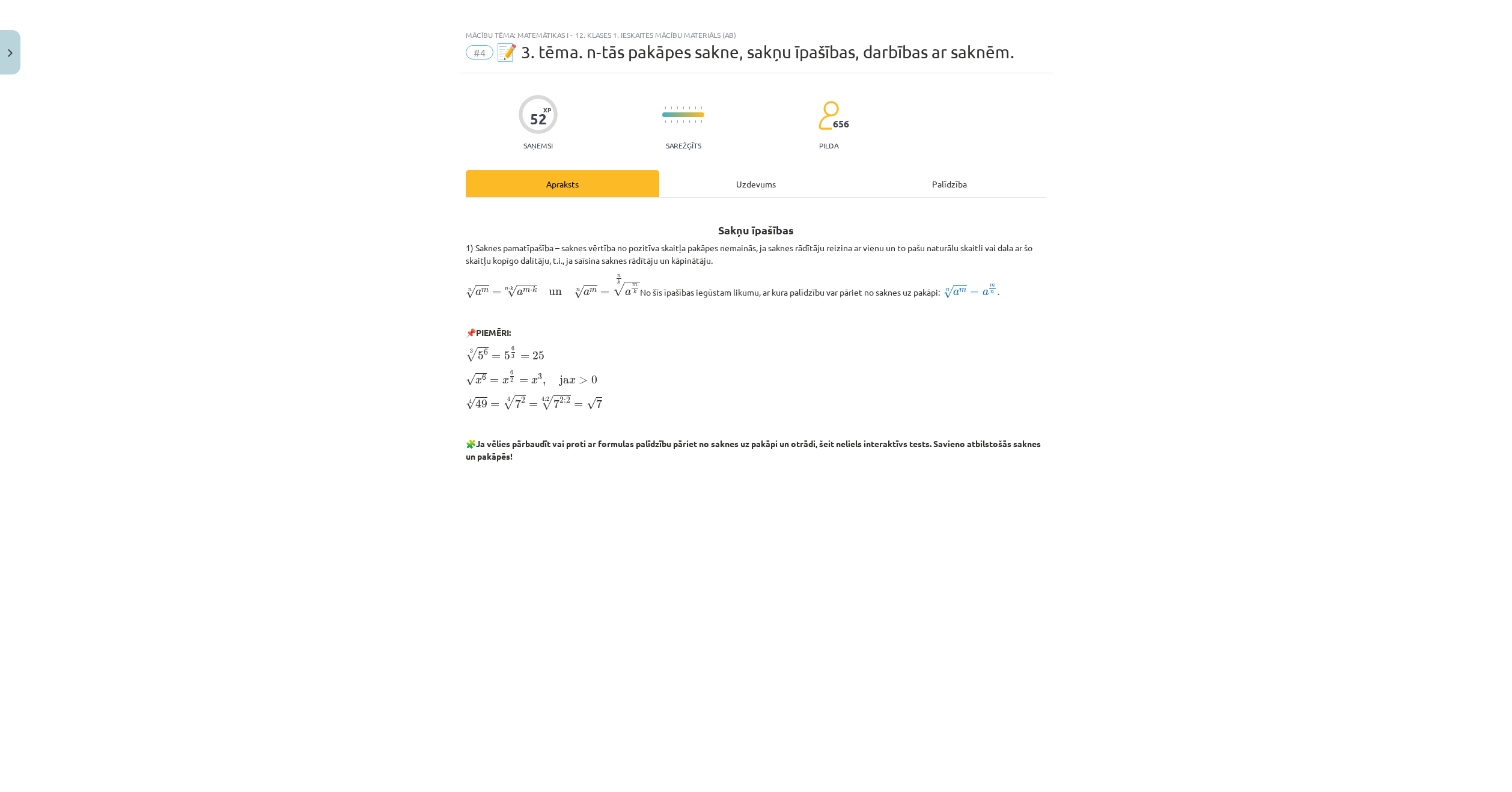
scroll to position [0, 0]
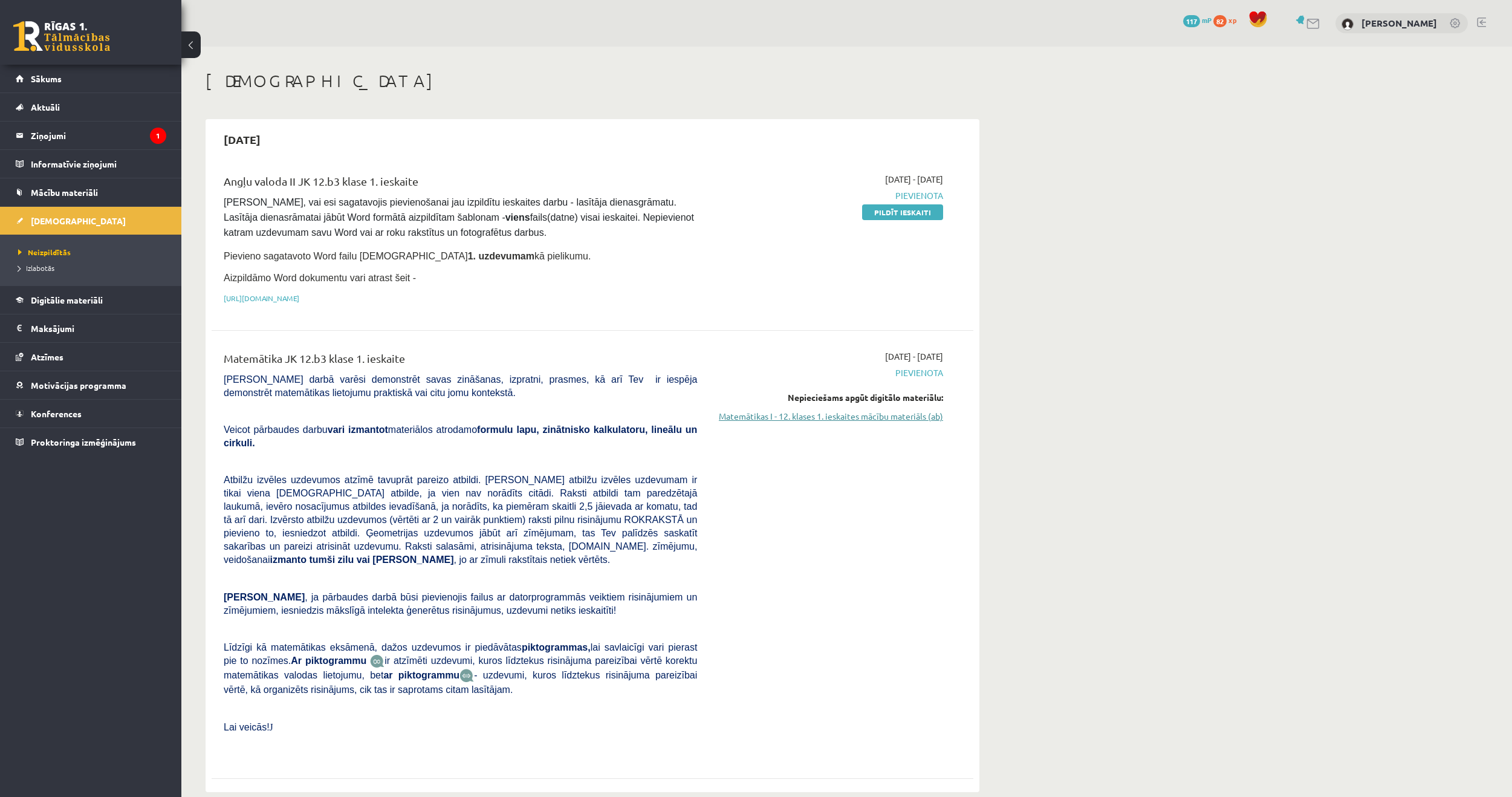
click at [921, 412] on link "Matemātikas I - 12. klases 1. ieskaites mācību materiāls (ab)" at bounding box center [829, 416] width 228 height 13
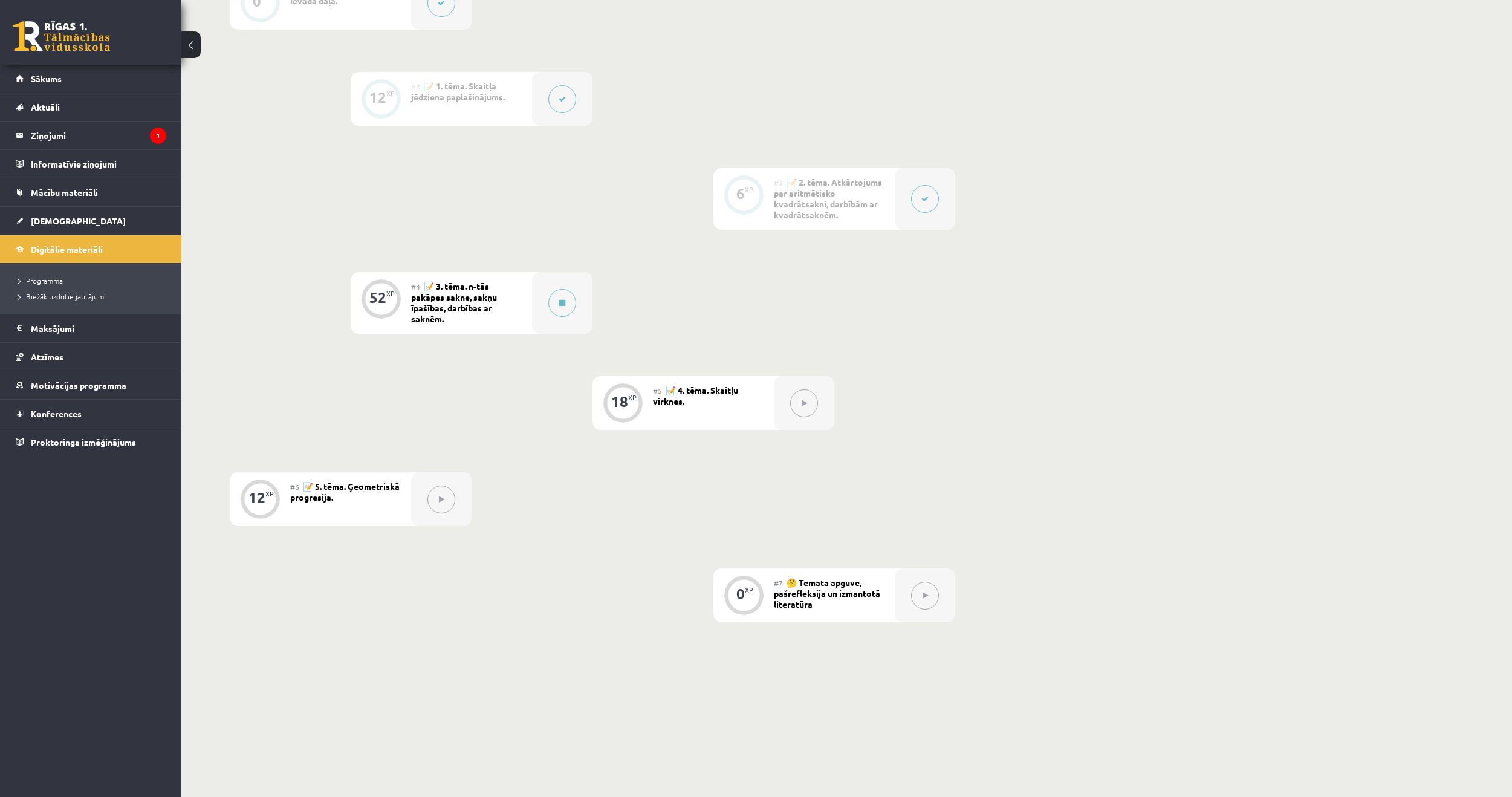
scroll to position [279, 0]
